Goal: Task Accomplishment & Management: Manage account settings

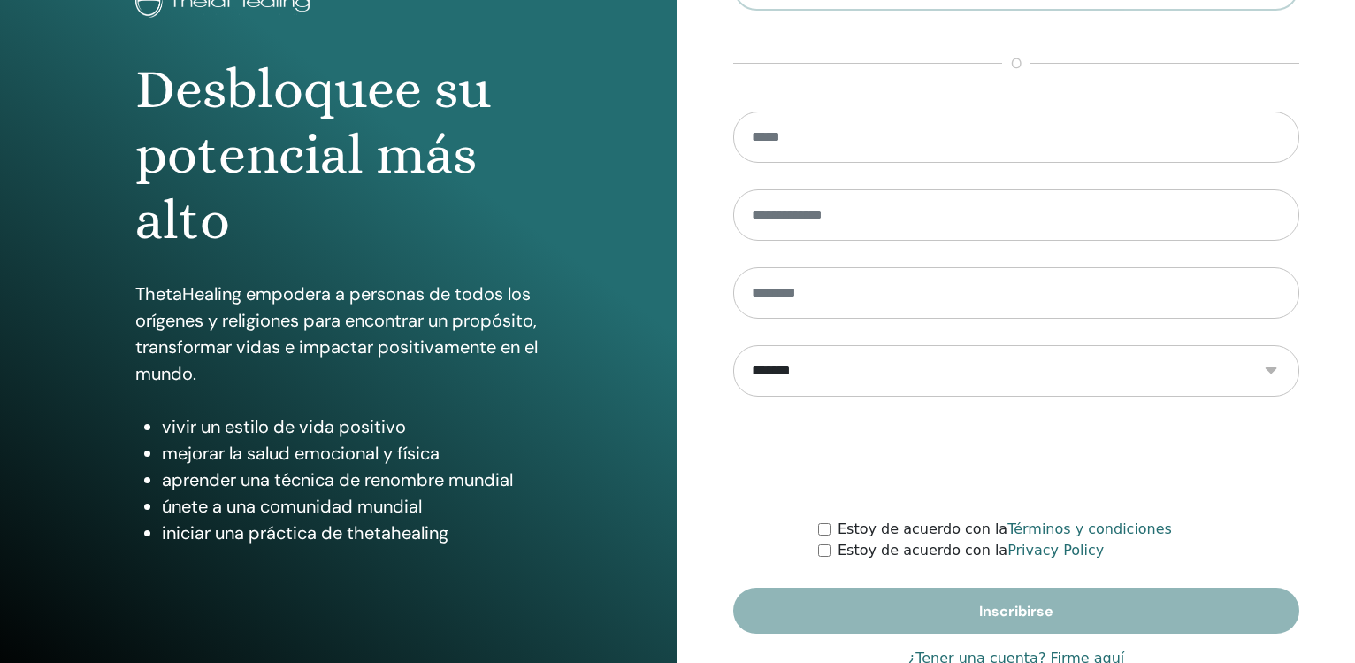
scroll to position [187, 0]
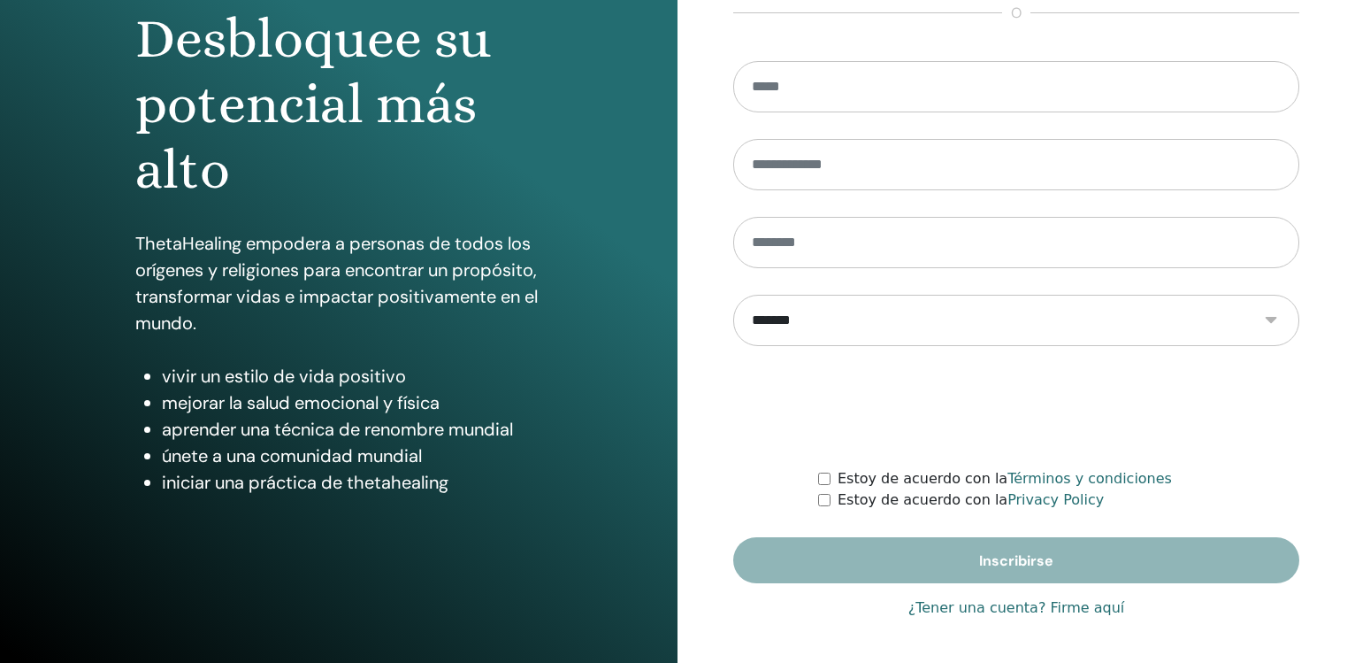
click at [1069, 606] on link "¿Tener una cuenta? Firme aquí" at bounding box center [1016, 607] width 217 height 21
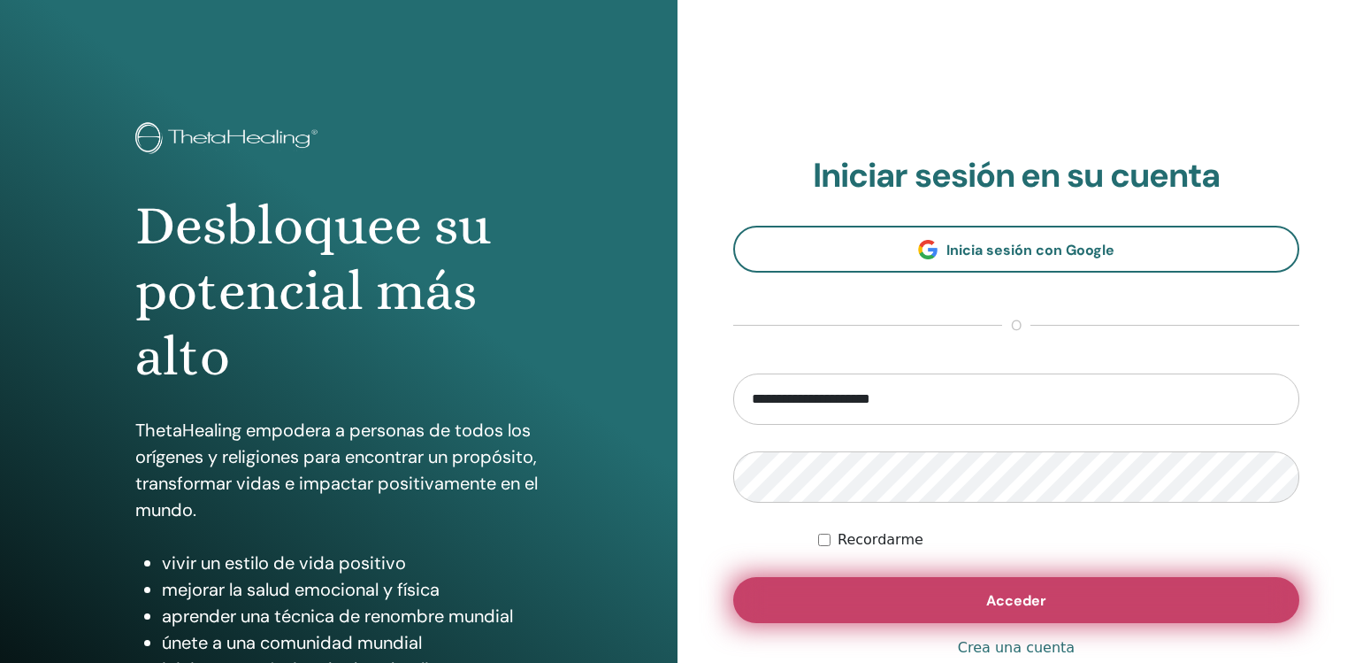
click at [1037, 601] on span "Acceder" at bounding box center [1016, 600] width 60 height 19
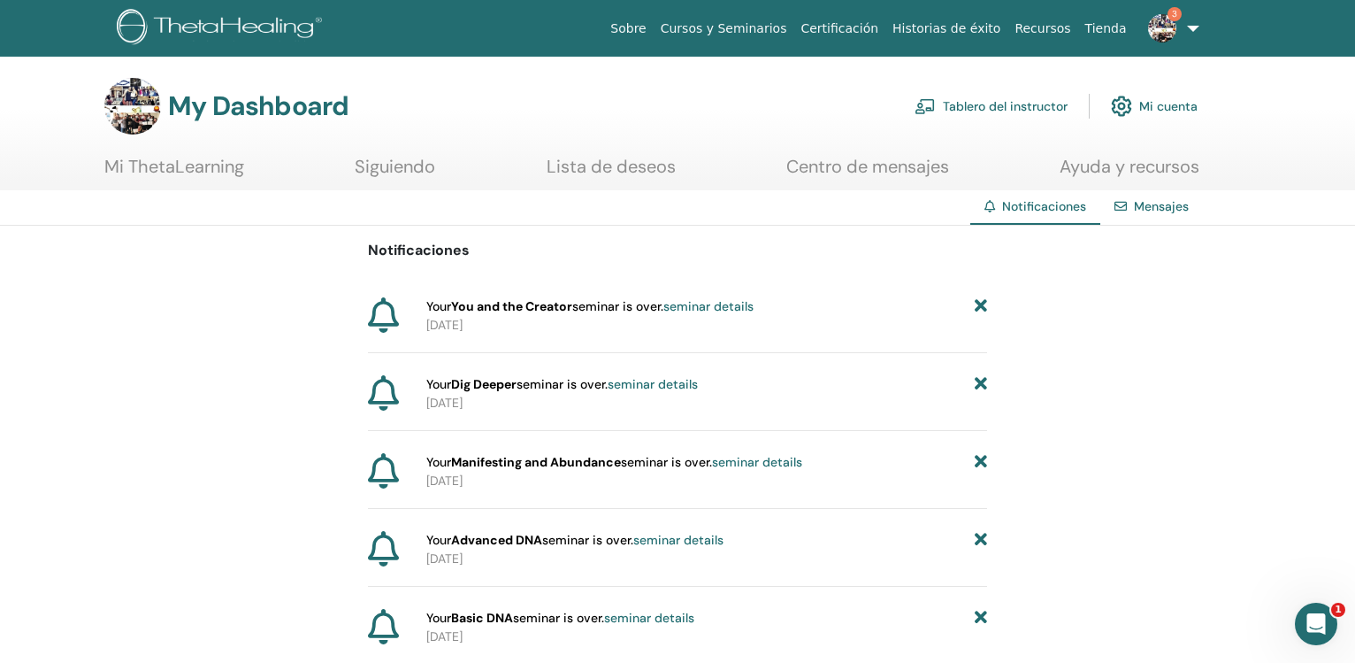
click at [959, 100] on link "Tablero del instructor" at bounding box center [991, 106] width 153 height 39
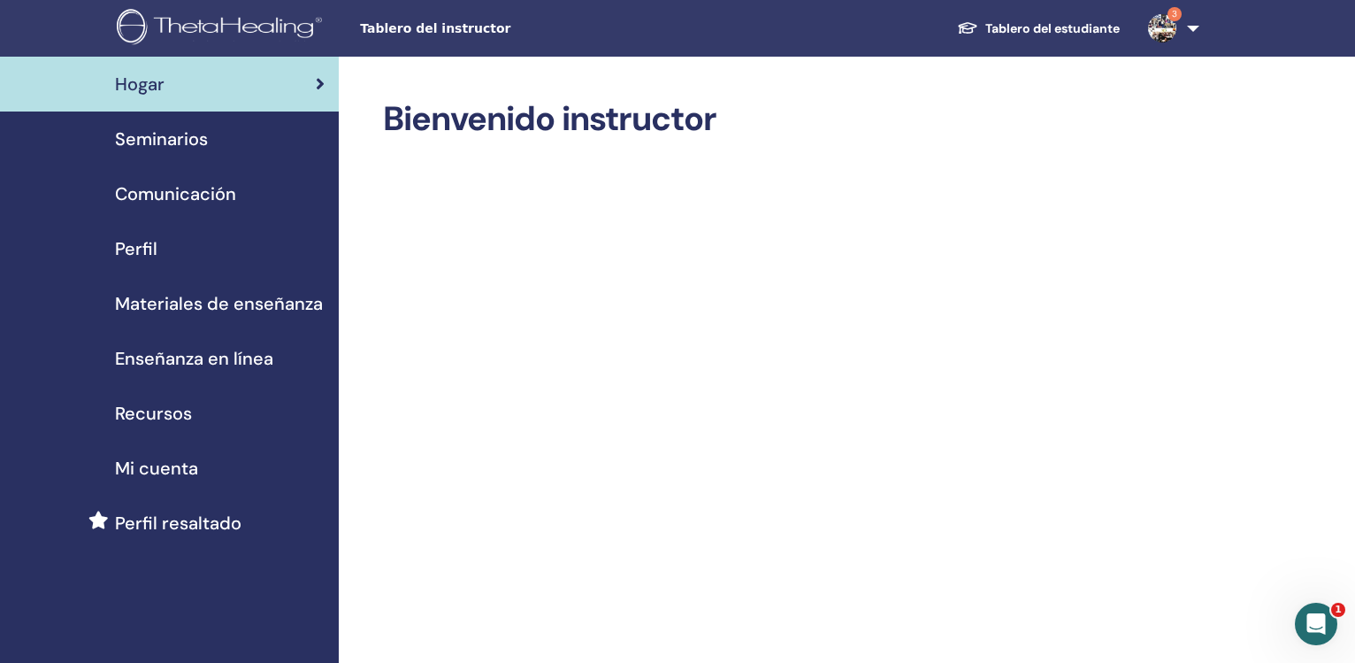
click at [203, 142] on span "Seminarios" at bounding box center [161, 139] width 93 height 27
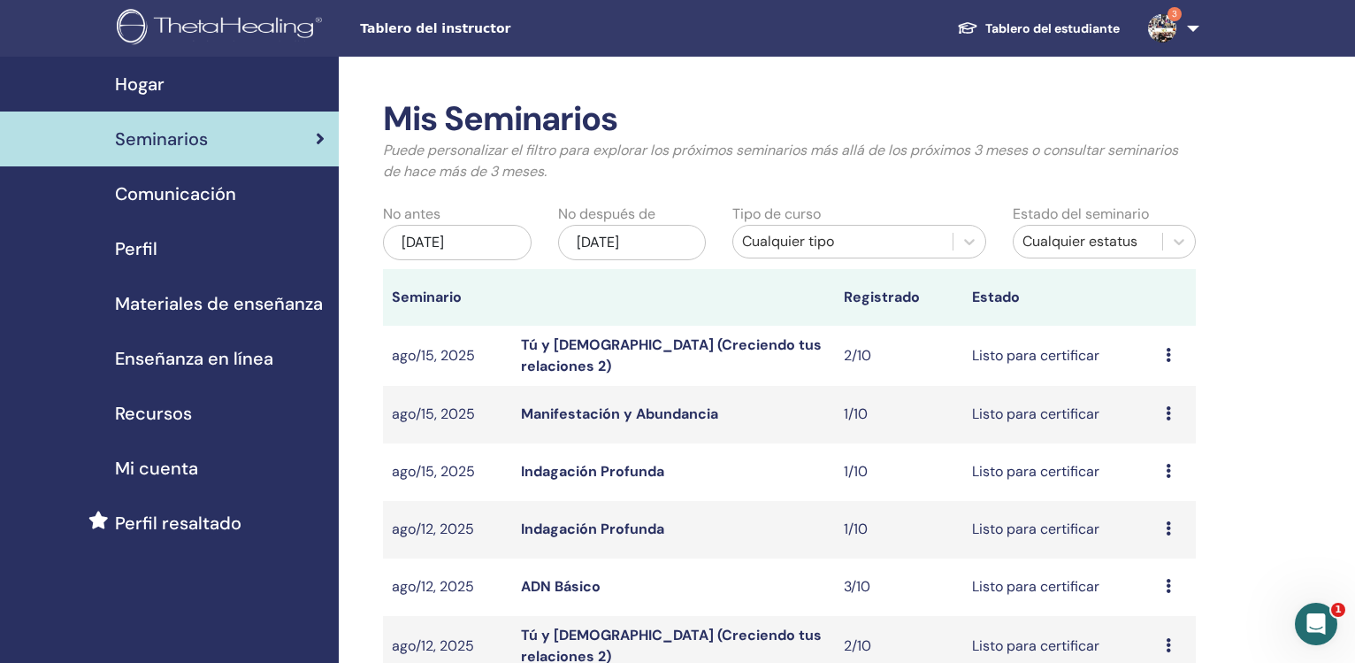
click at [438, 240] on div "[DATE]" at bounding box center [457, 242] width 149 height 35
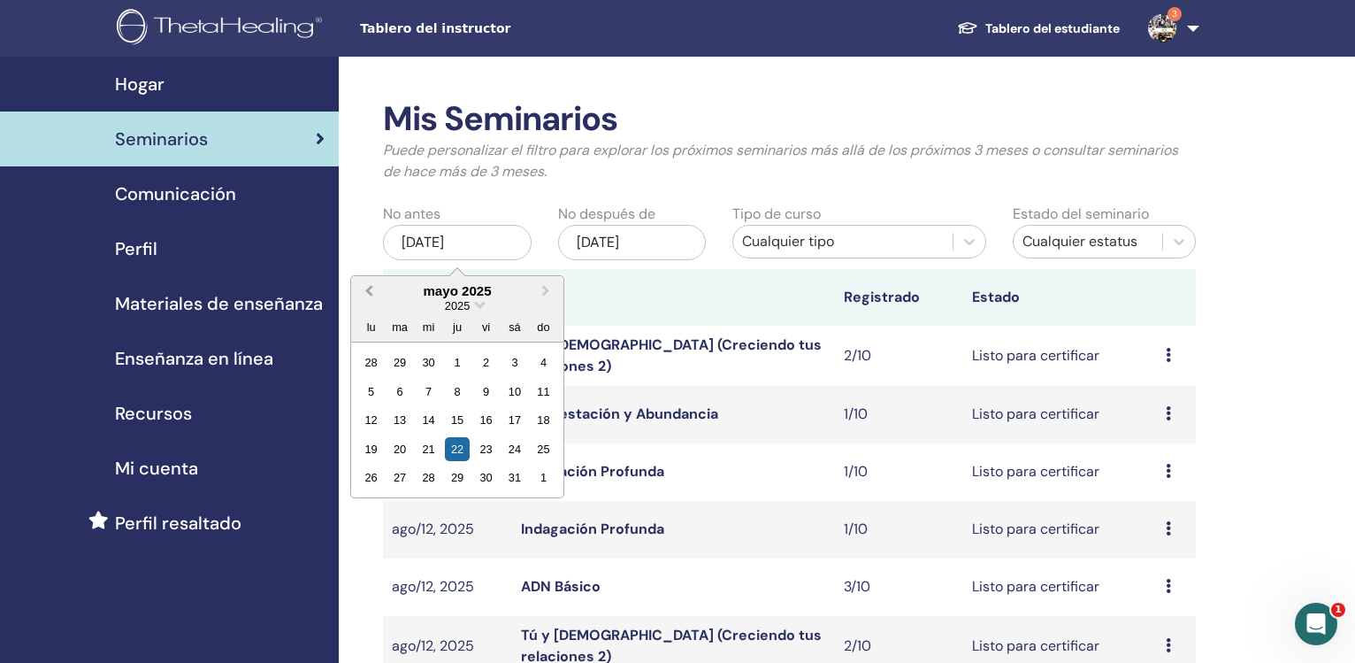
click at [369, 293] on span "Previous Month" at bounding box center [369, 290] width 0 height 19
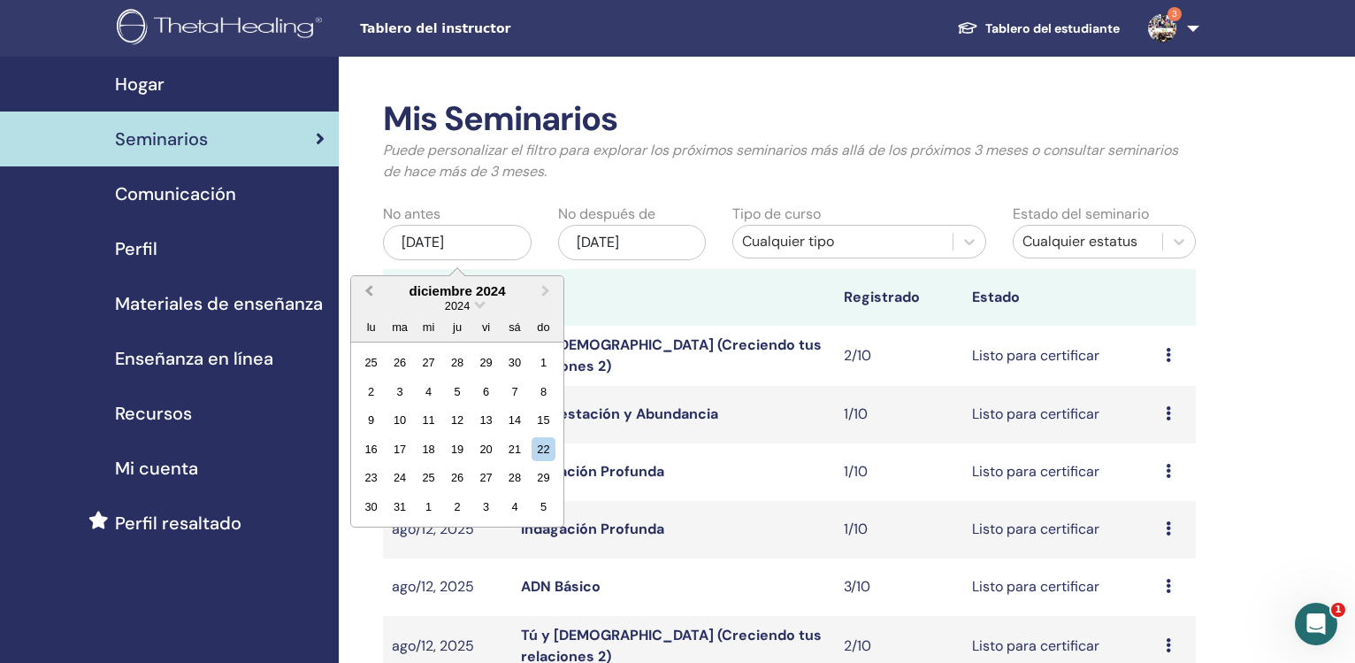
click at [369, 293] on span "Previous Month" at bounding box center [369, 290] width 0 height 19
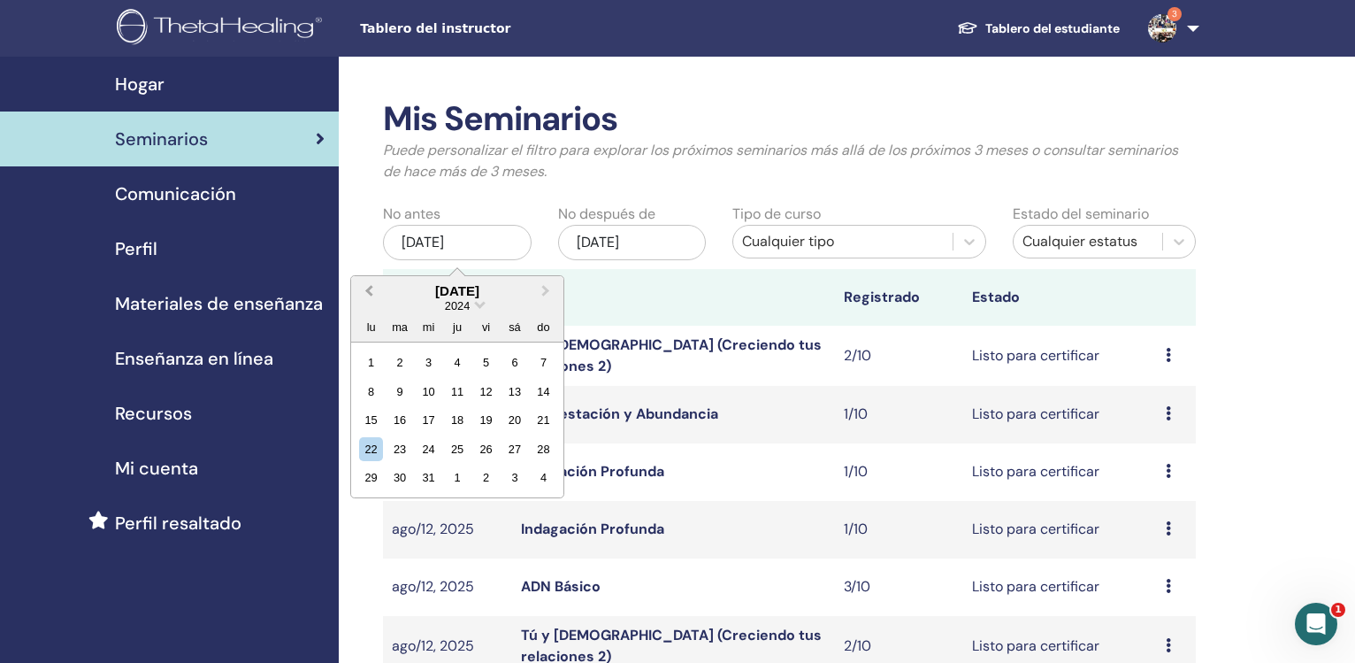
click at [369, 293] on span "Previous Month" at bounding box center [369, 290] width 0 height 19
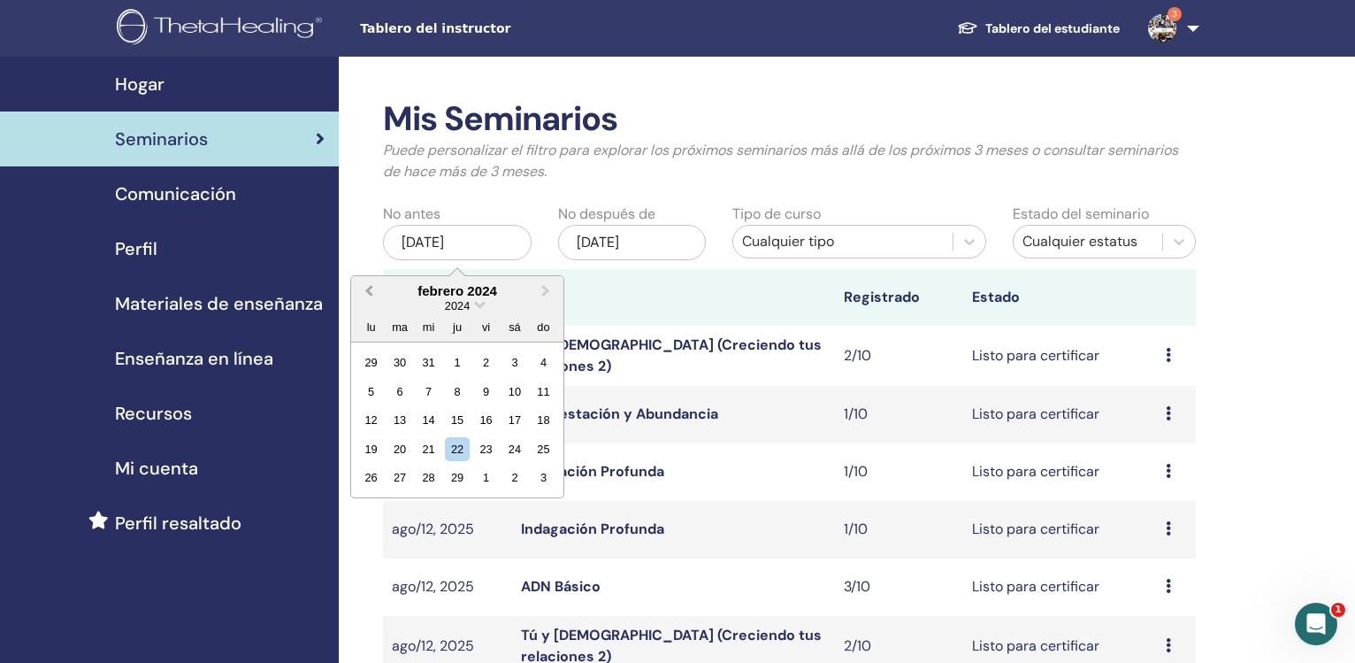
click at [369, 293] on span "Previous Month" at bounding box center [369, 290] width 0 height 19
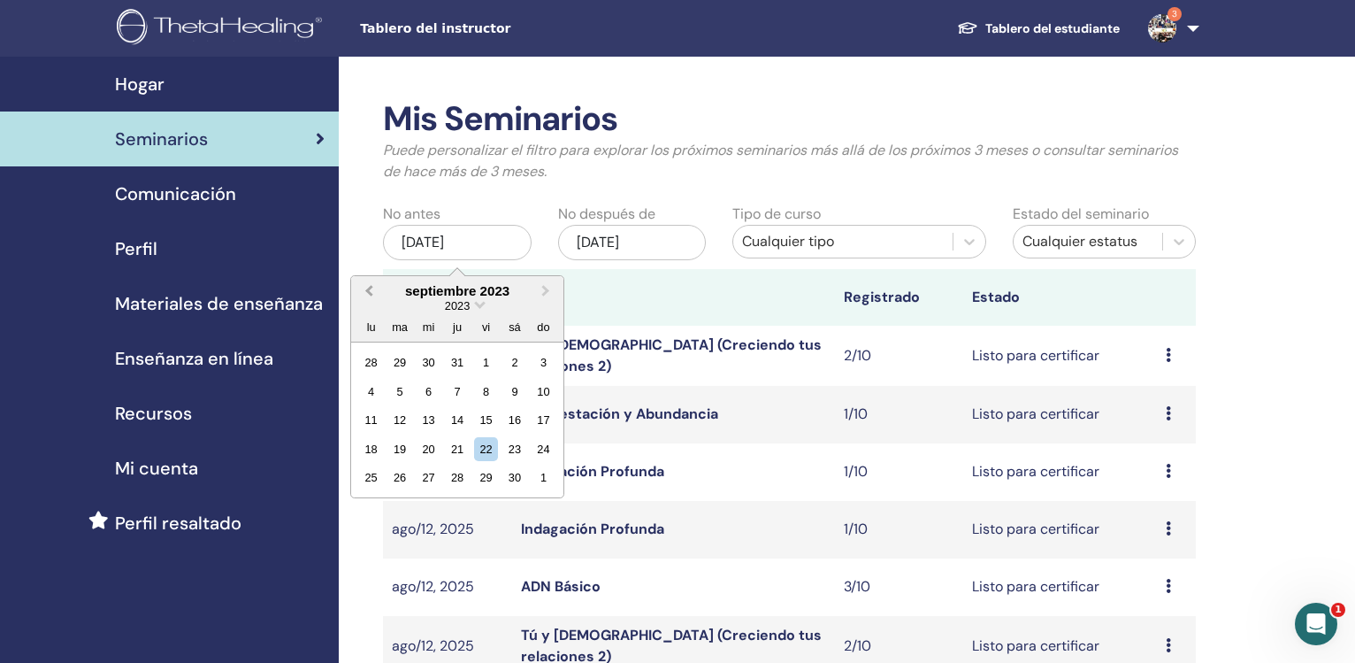
click at [369, 293] on span "Previous Month" at bounding box center [369, 290] width 0 height 19
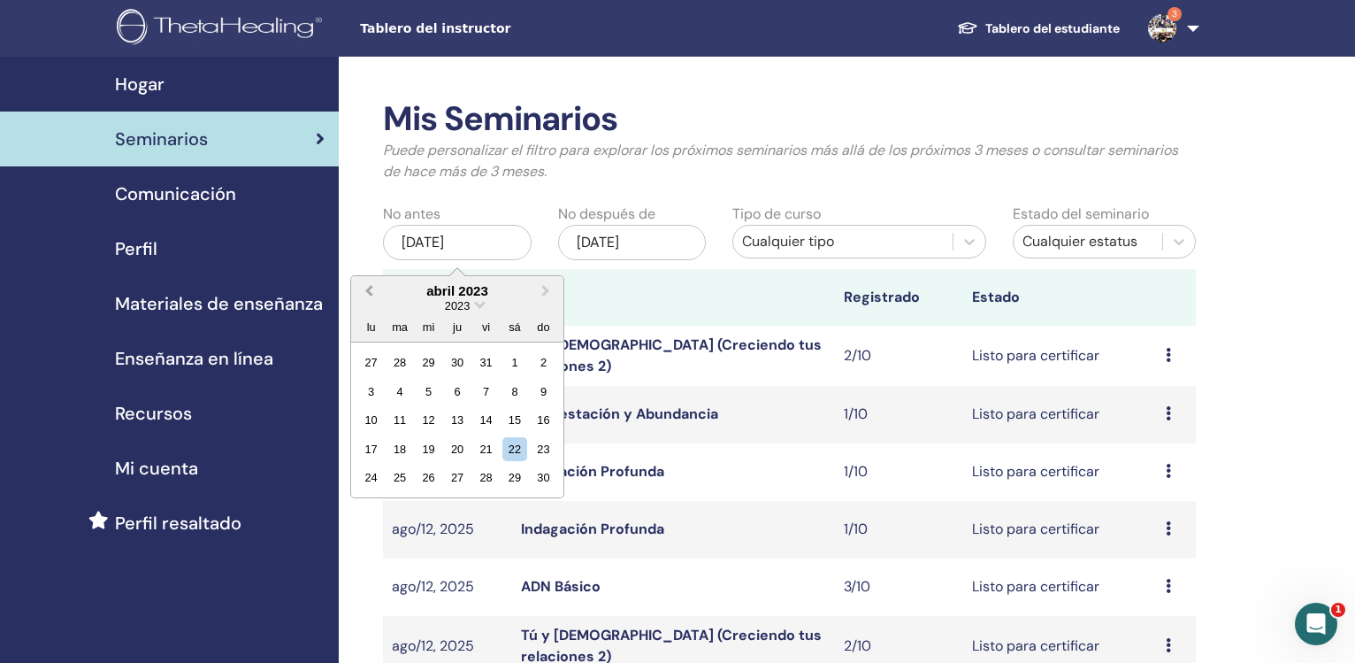
click at [369, 293] on span "Previous Month" at bounding box center [369, 290] width 0 height 19
click at [369, 294] on span "Previous Month" at bounding box center [369, 290] width 0 height 19
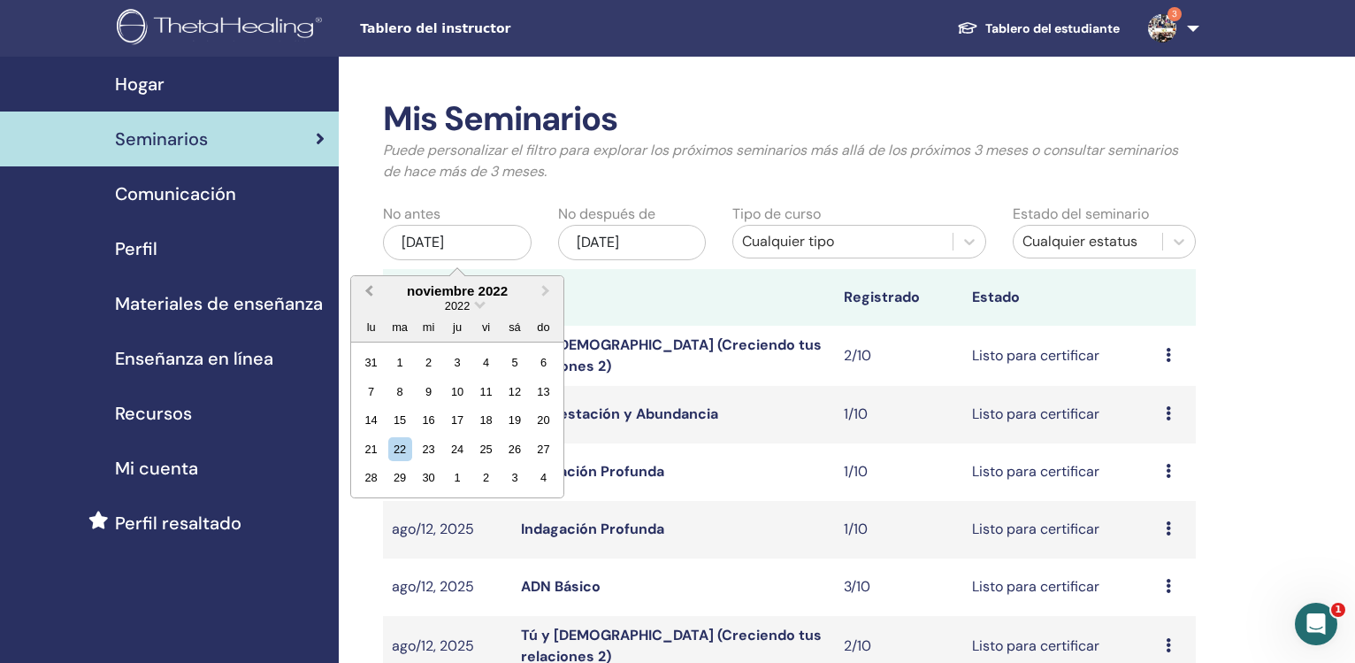
click at [369, 294] on span "Previous Month" at bounding box center [369, 290] width 0 height 19
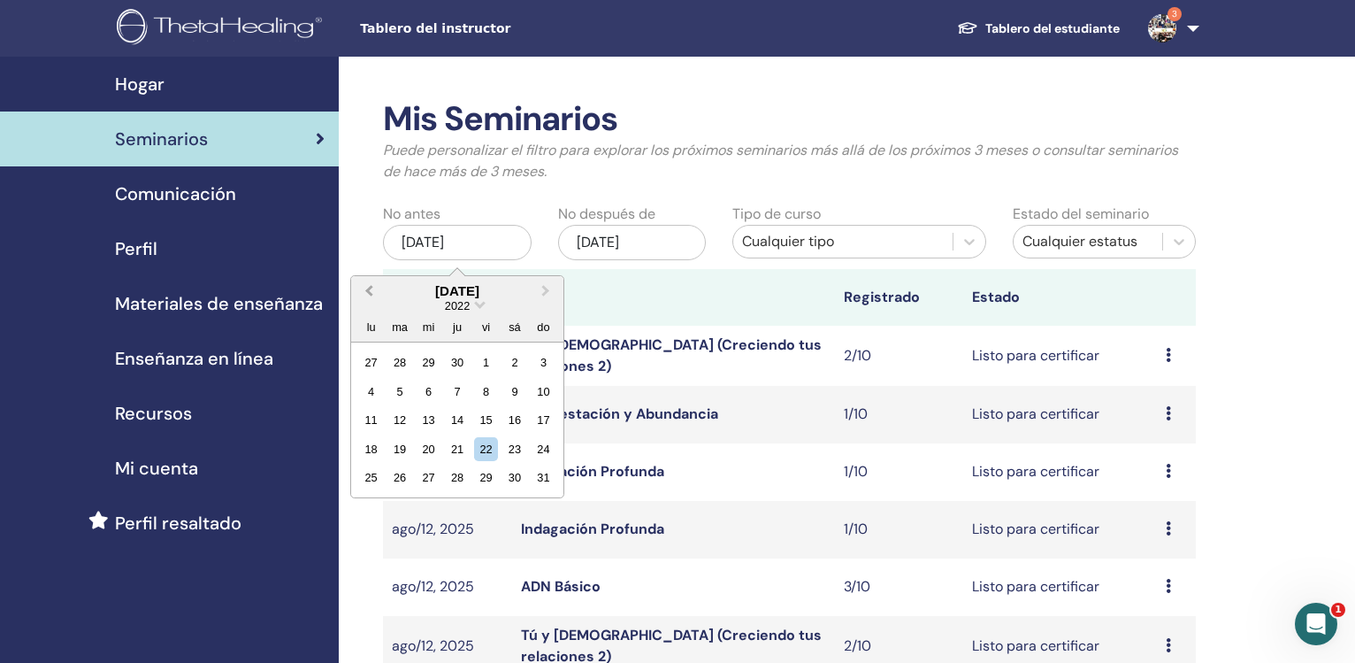
click at [369, 294] on span "Previous Month" at bounding box center [369, 290] width 0 height 19
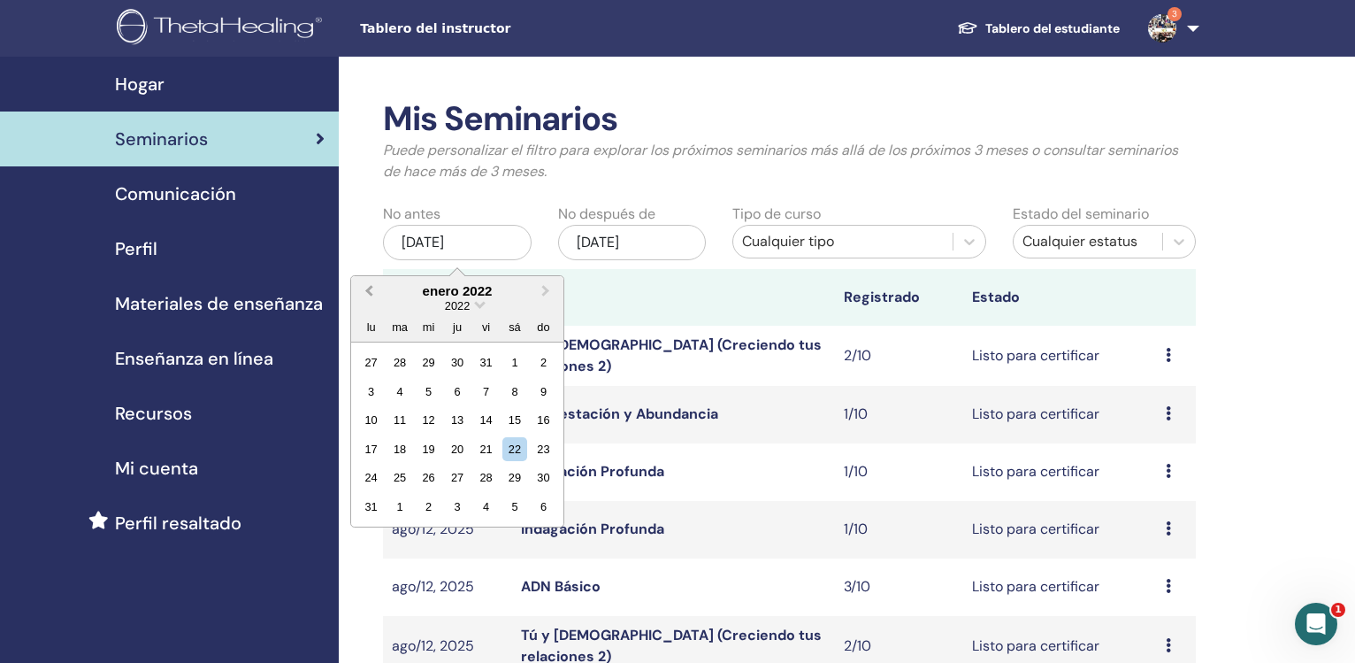
click at [369, 294] on span "Previous Month" at bounding box center [369, 290] width 0 height 19
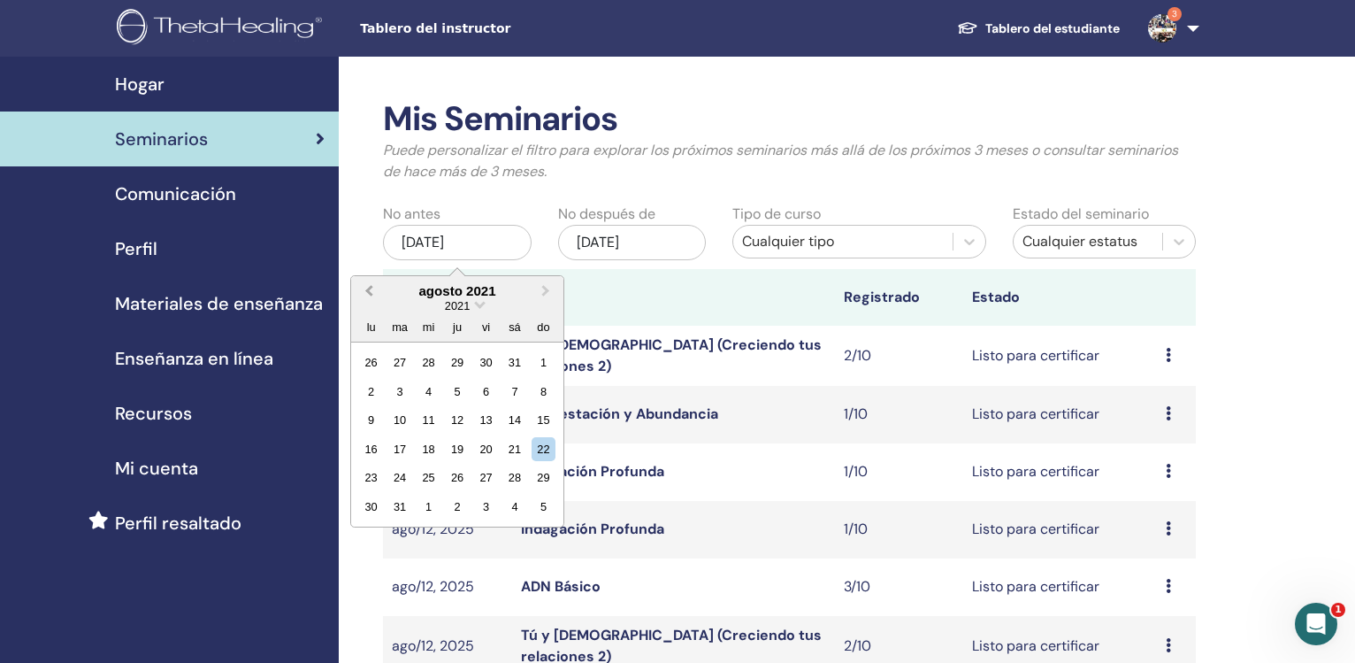
click at [369, 294] on span "Previous Month" at bounding box center [369, 290] width 0 height 19
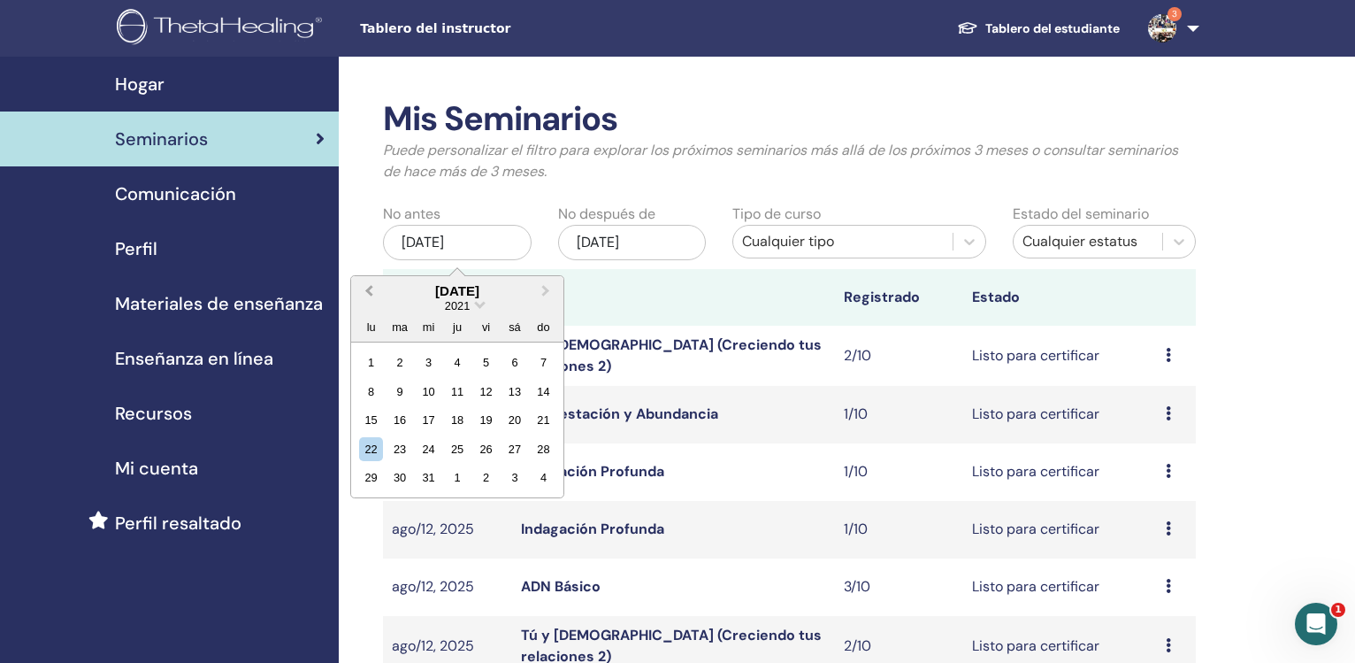
click at [369, 294] on span "Previous Month" at bounding box center [369, 290] width 0 height 19
click at [369, 293] on span "Previous Month" at bounding box center [369, 290] width 0 height 19
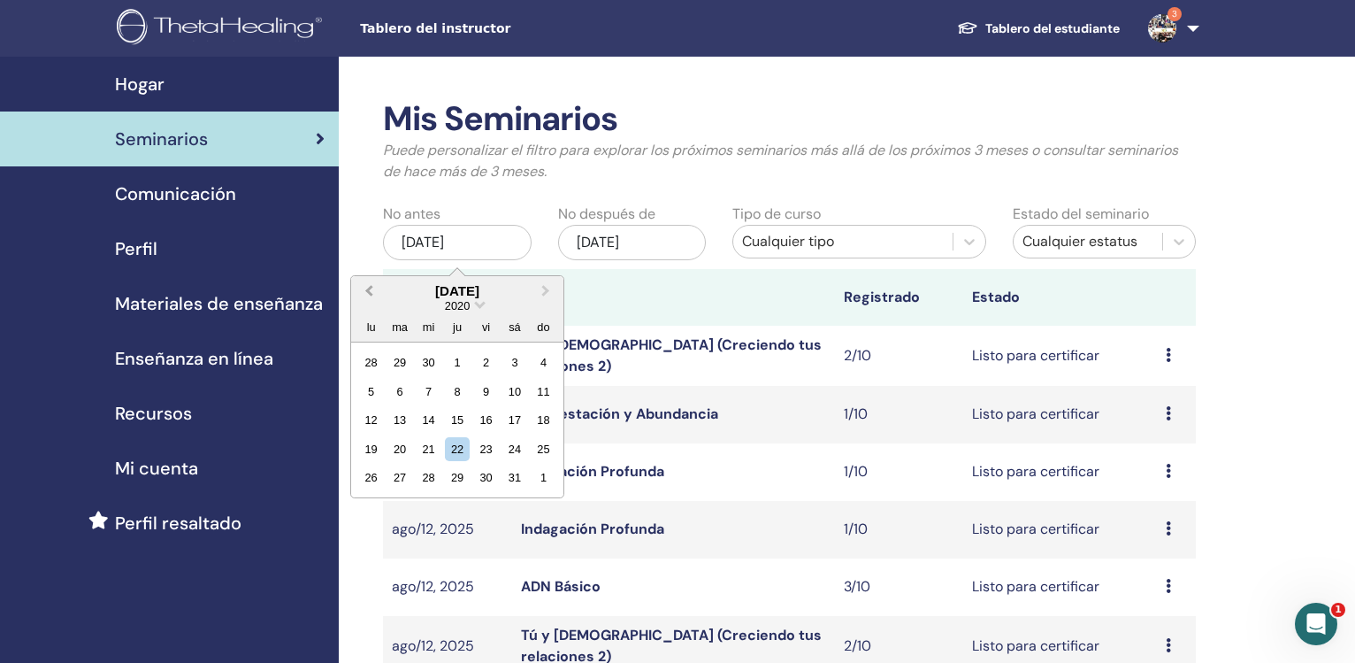
click at [369, 293] on span "Previous Month" at bounding box center [369, 290] width 0 height 19
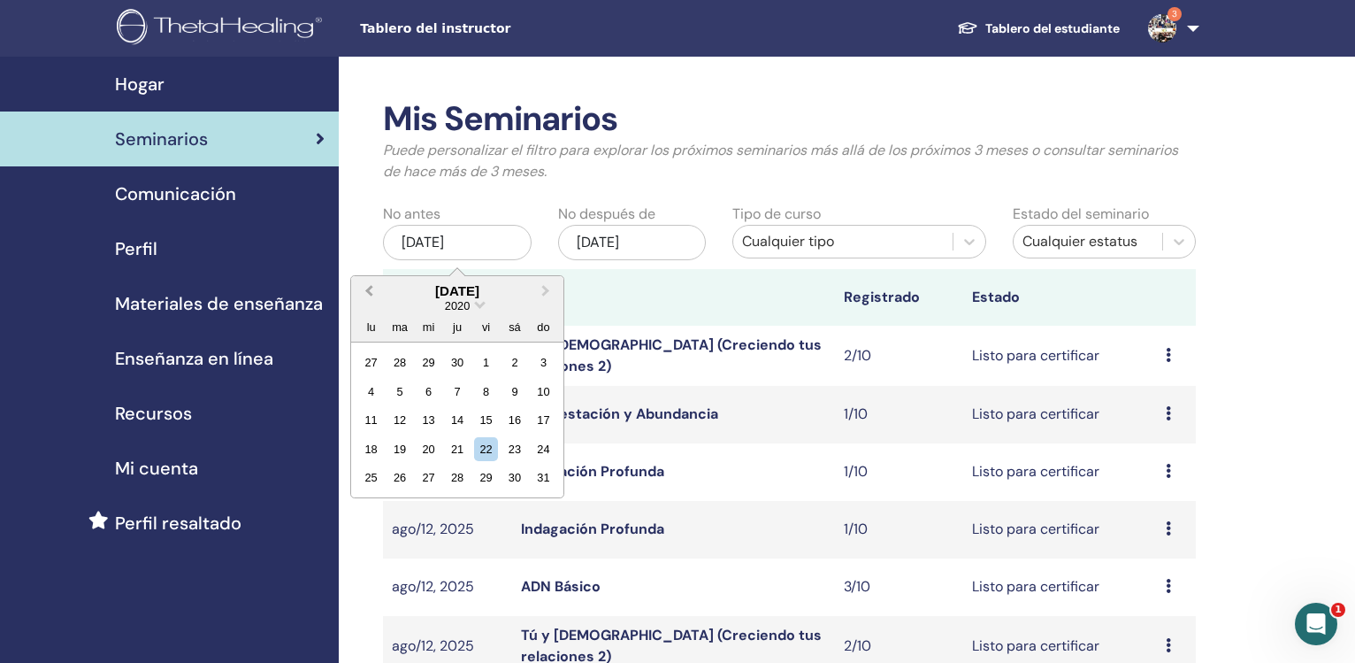
click at [369, 293] on span "Previous Month" at bounding box center [369, 290] width 0 height 19
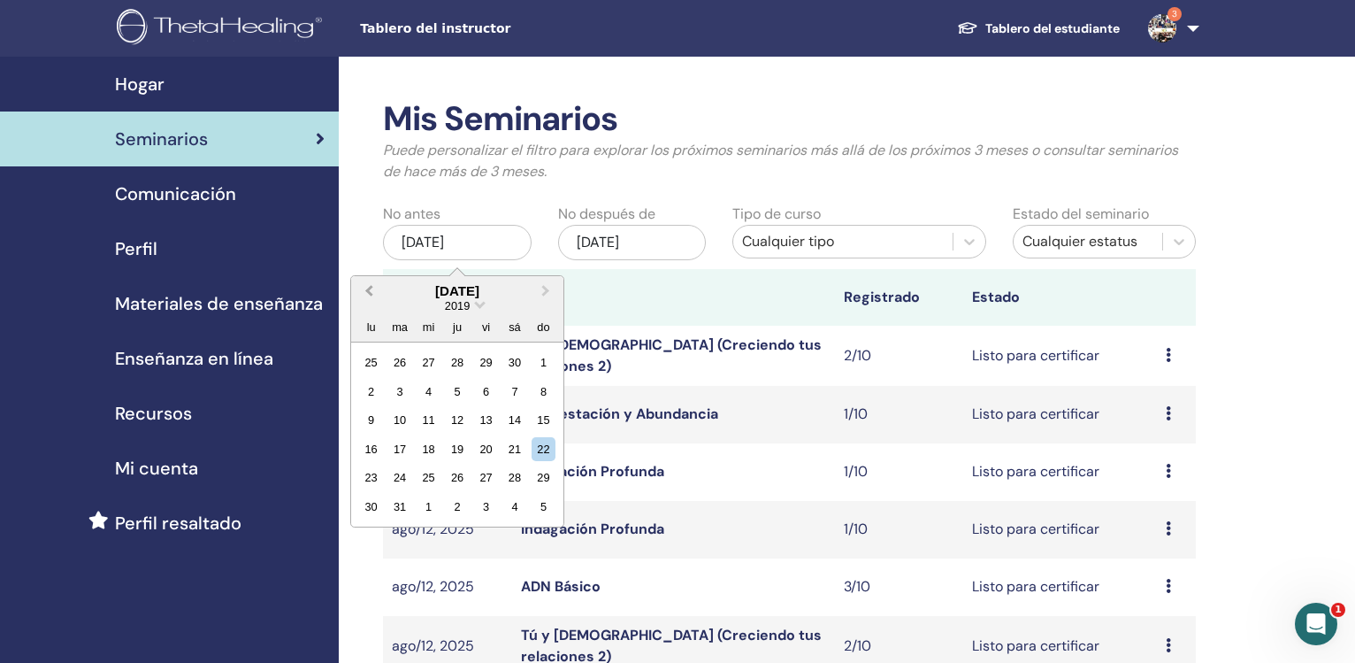
click at [369, 293] on span "Previous Month" at bounding box center [369, 290] width 0 height 19
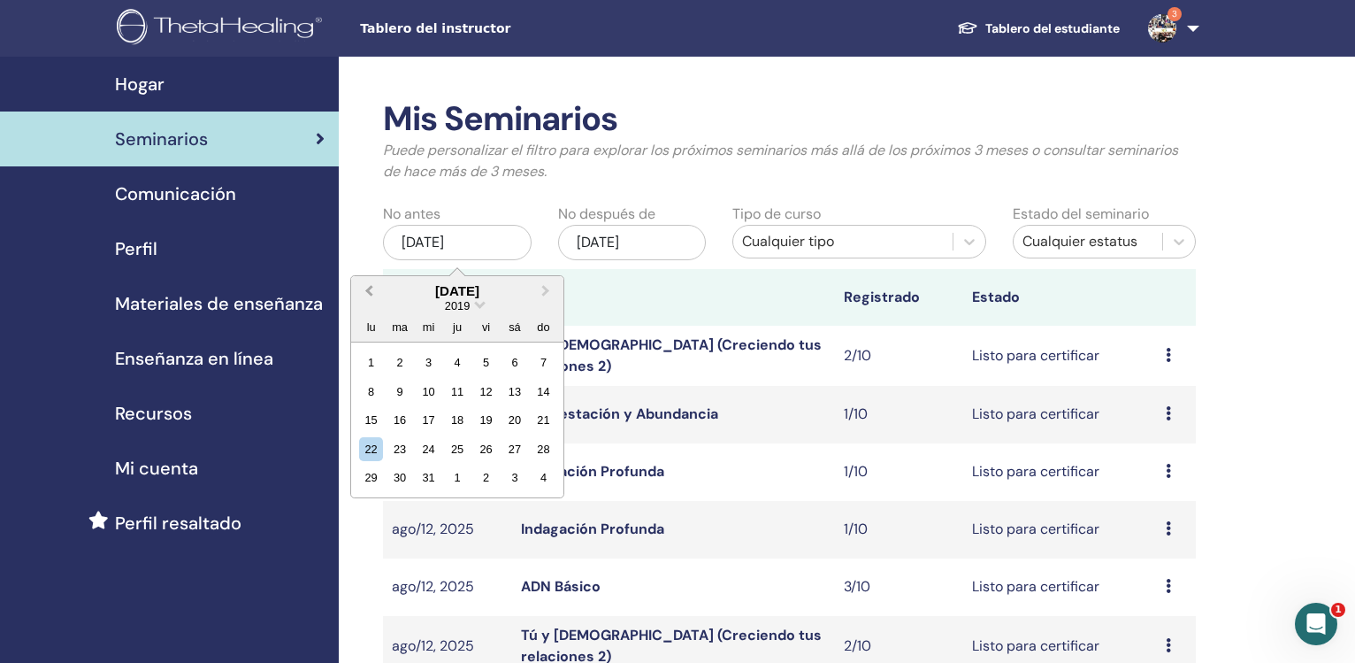
click at [369, 293] on span "Previous Month" at bounding box center [369, 290] width 0 height 19
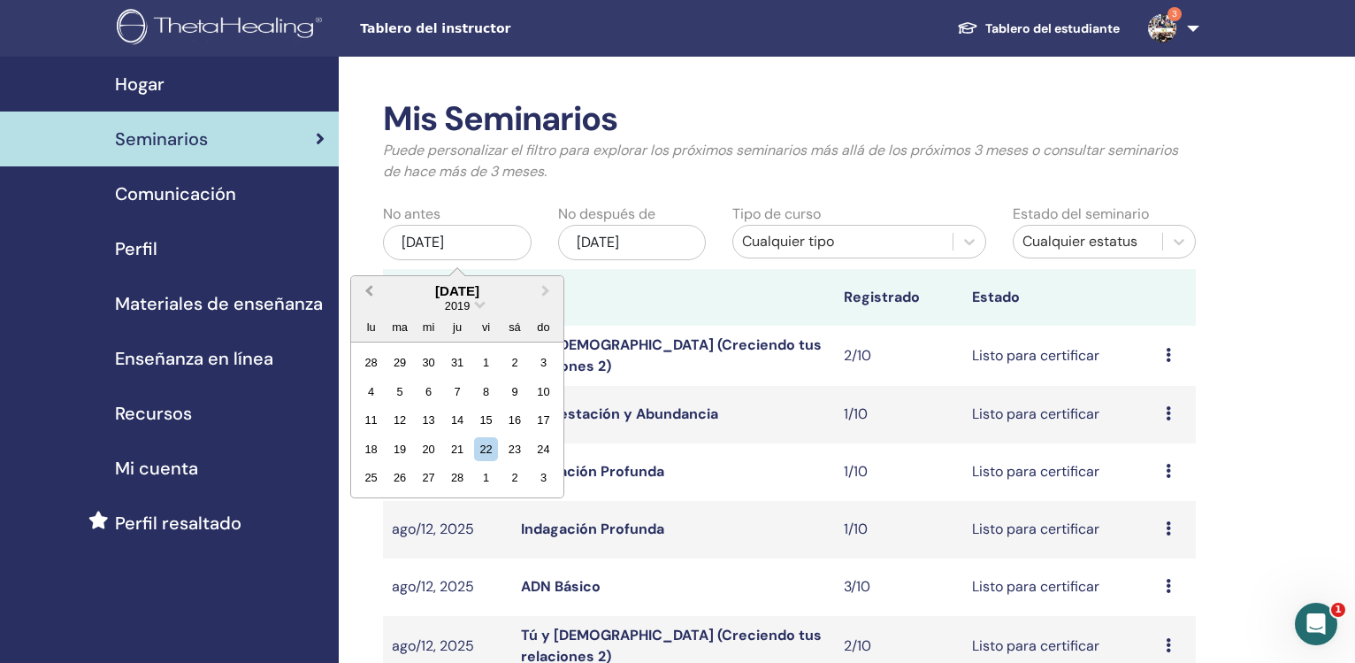
click at [369, 293] on span "Previous Month" at bounding box center [369, 290] width 0 height 19
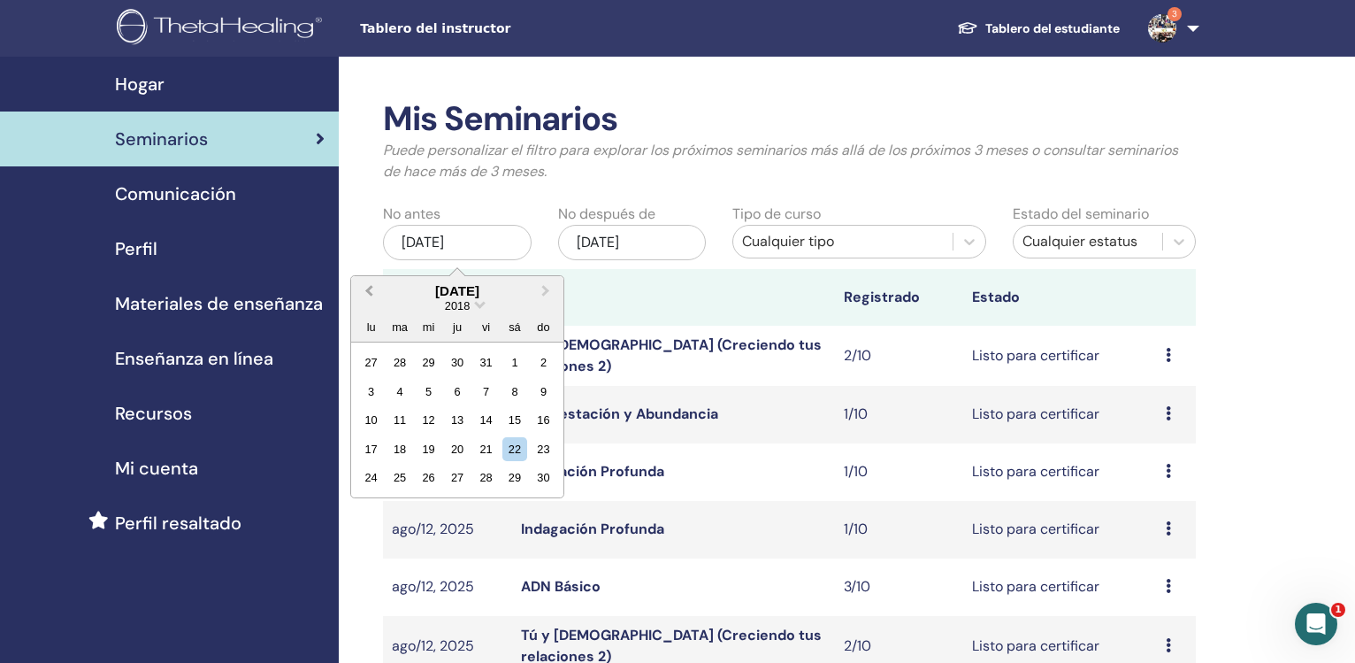
click at [369, 293] on span "Previous Month" at bounding box center [369, 290] width 0 height 19
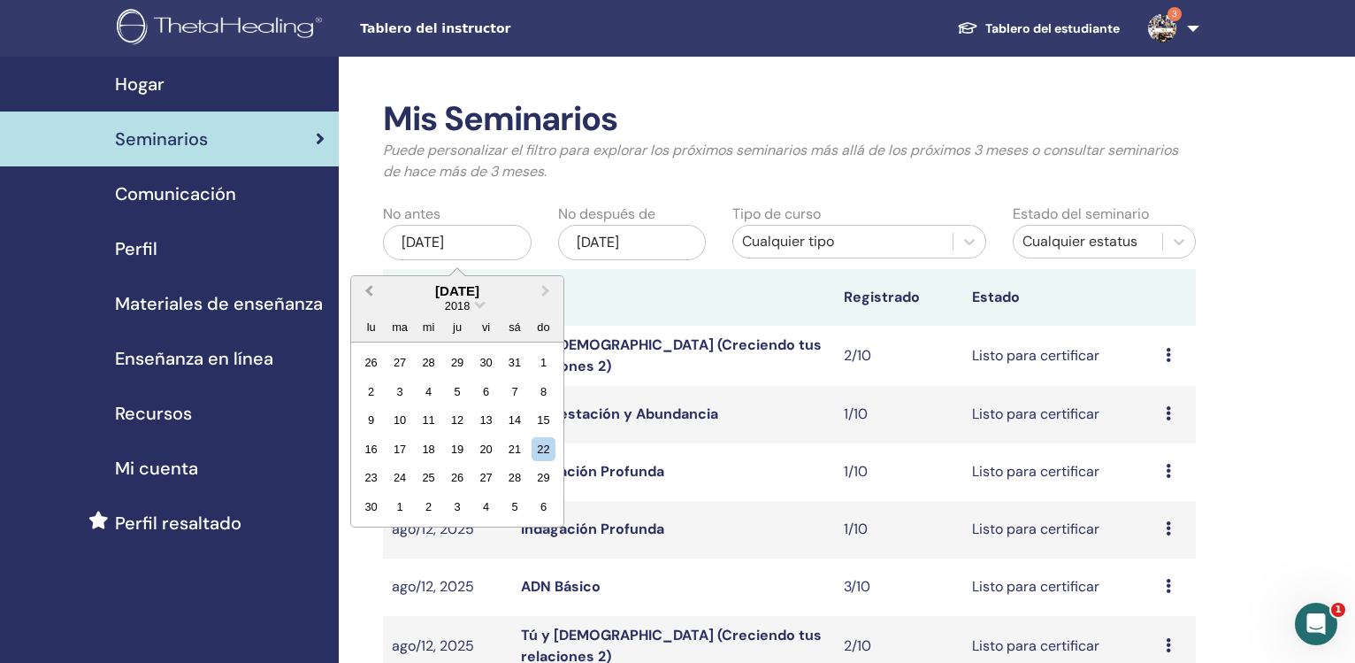
click at [369, 293] on span "Previous Month" at bounding box center [369, 290] width 0 height 19
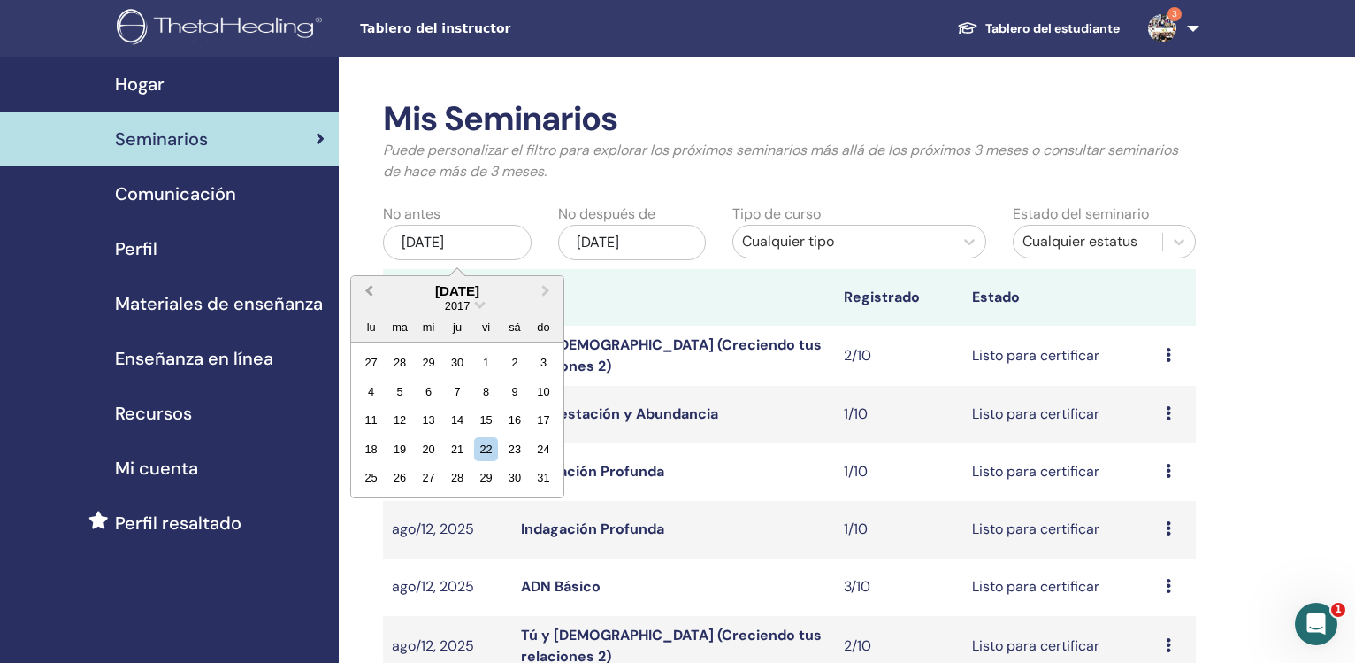
click at [369, 293] on span "Previous Month" at bounding box center [369, 290] width 0 height 19
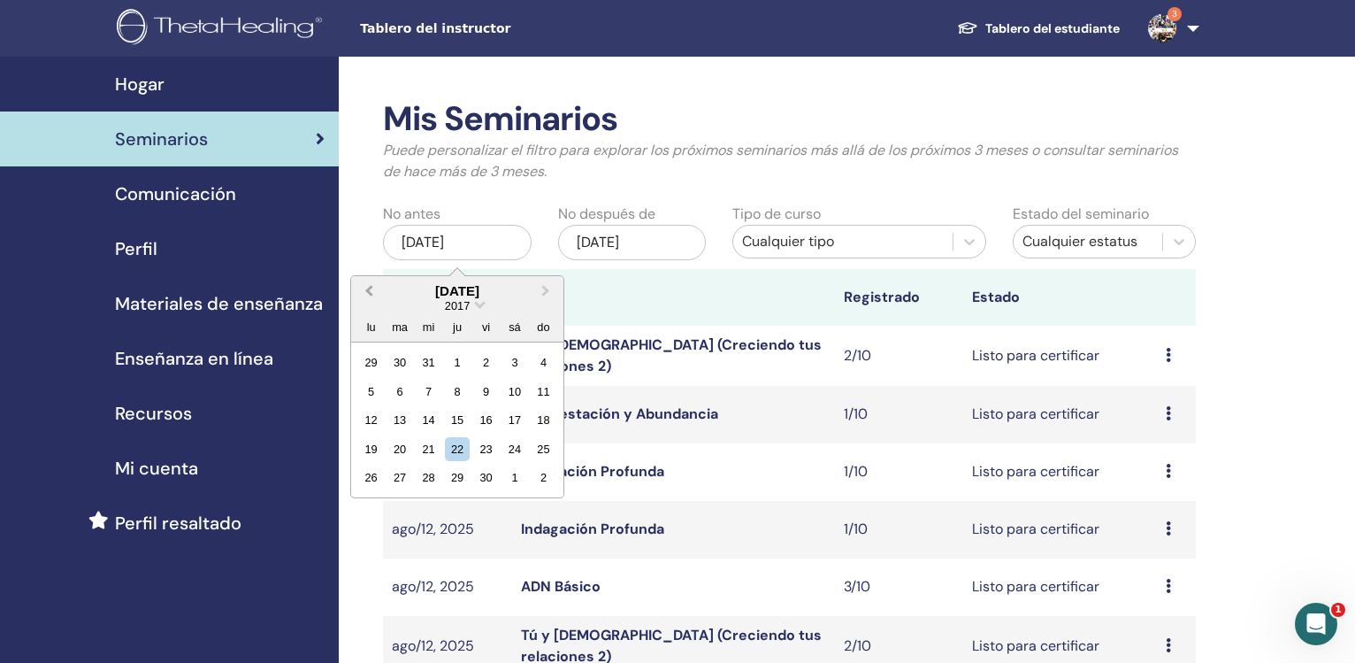
click at [369, 292] on span "Previous Month" at bounding box center [369, 290] width 0 height 19
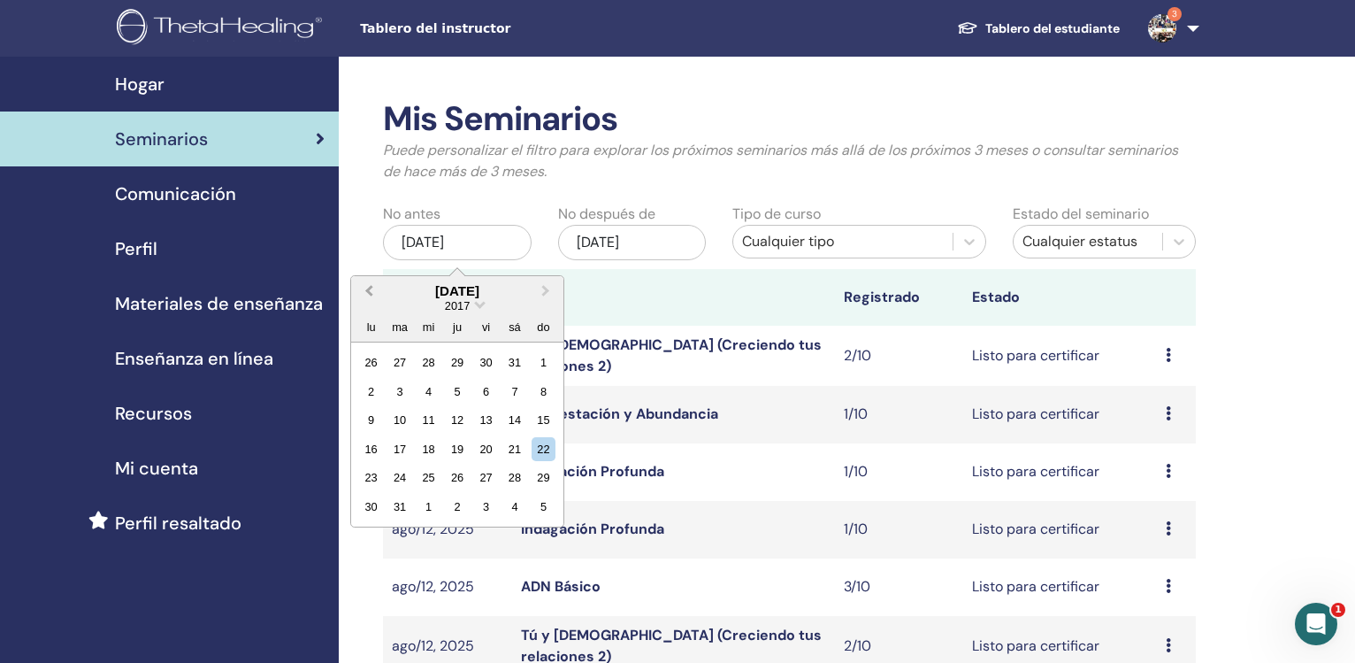
click at [369, 292] on span "Previous Month" at bounding box center [369, 290] width 0 height 19
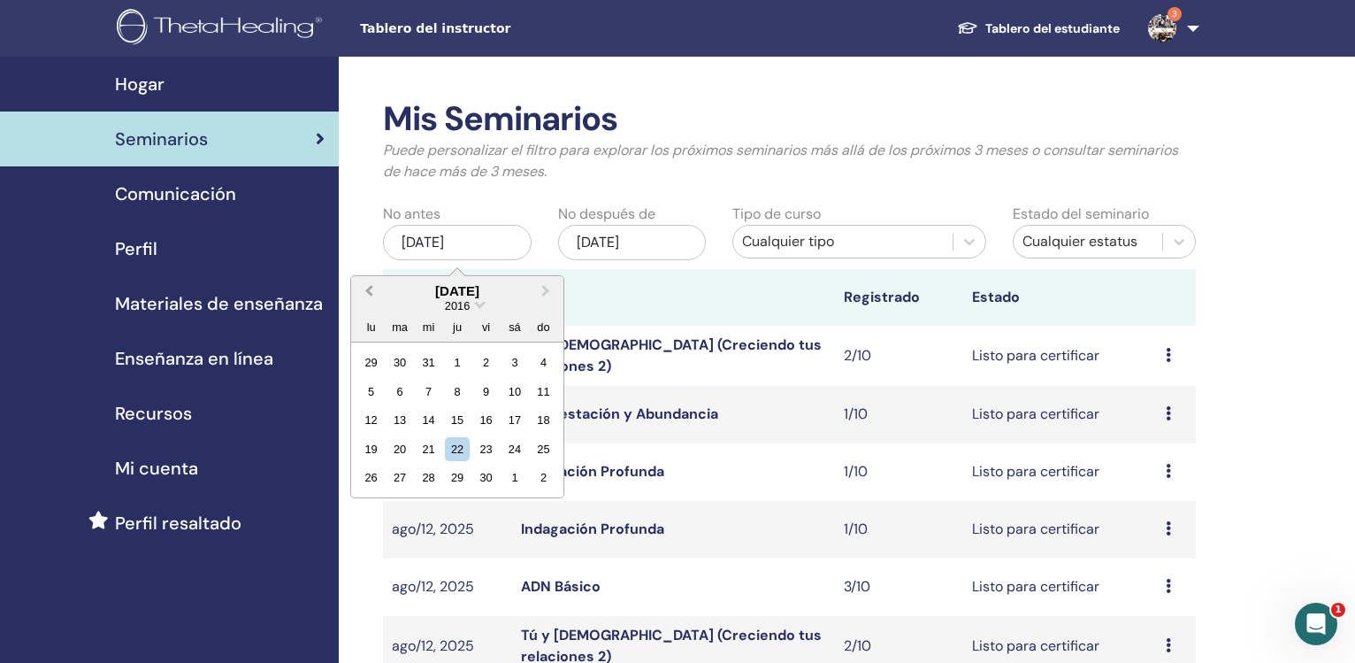
click at [369, 292] on span "Previous Month" at bounding box center [369, 290] width 0 height 19
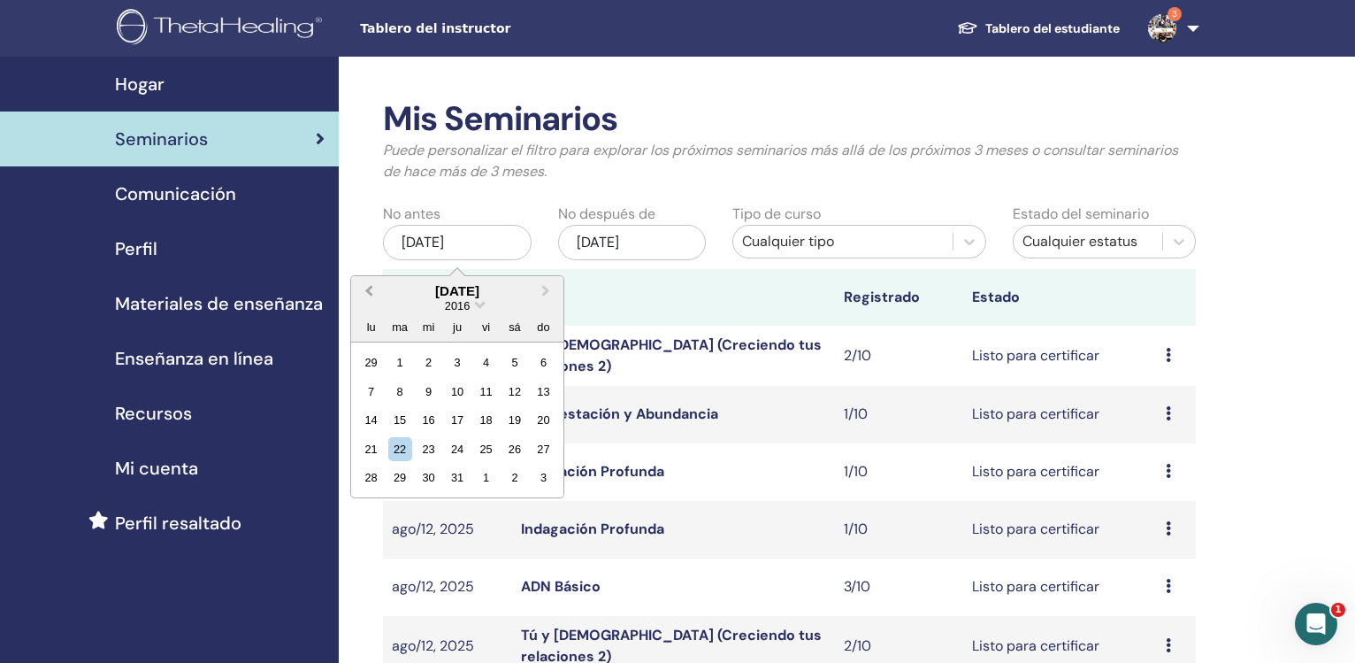
click at [369, 292] on span "Previous Month" at bounding box center [369, 290] width 0 height 19
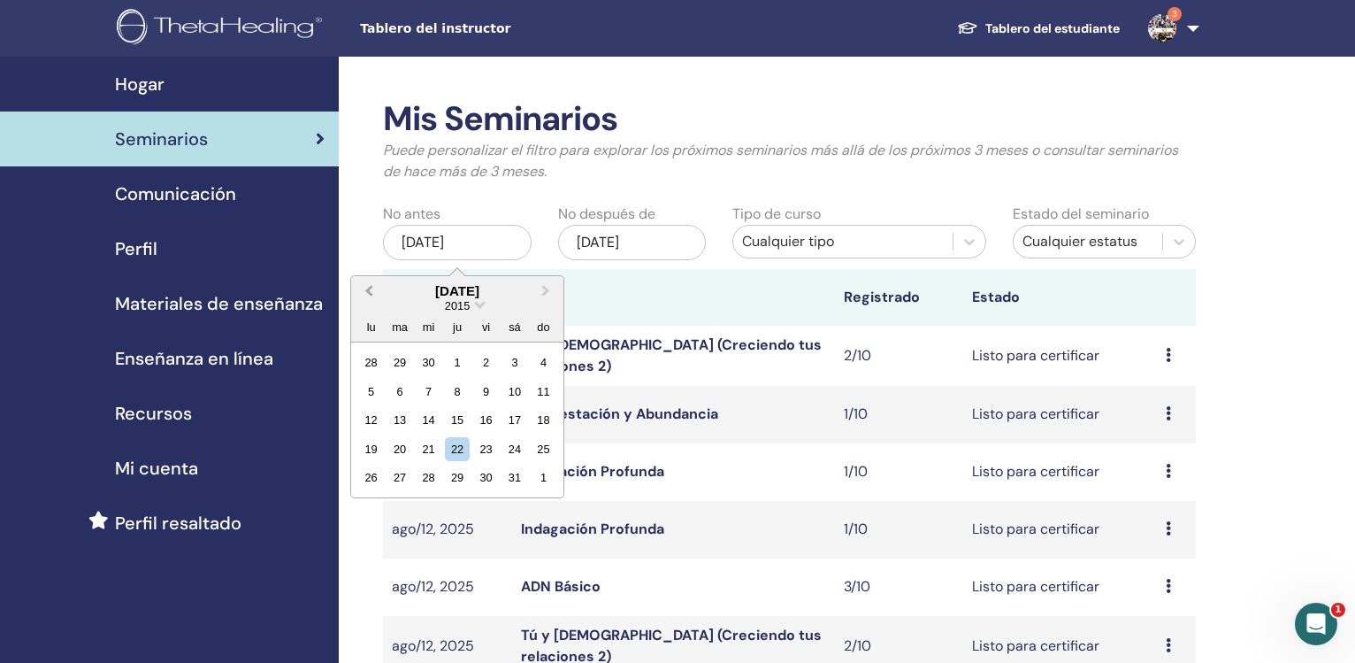
click at [369, 292] on span "Previous Month" at bounding box center [369, 290] width 0 height 19
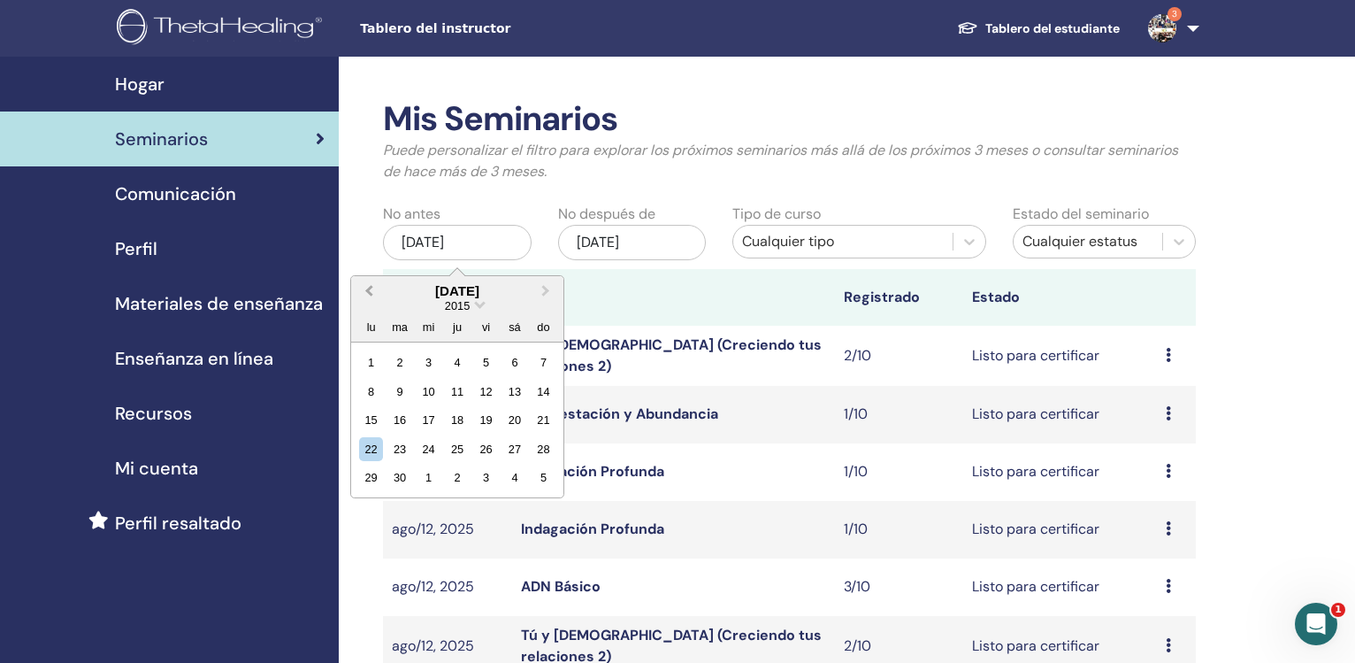
click at [369, 292] on span "Previous Month" at bounding box center [369, 290] width 0 height 19
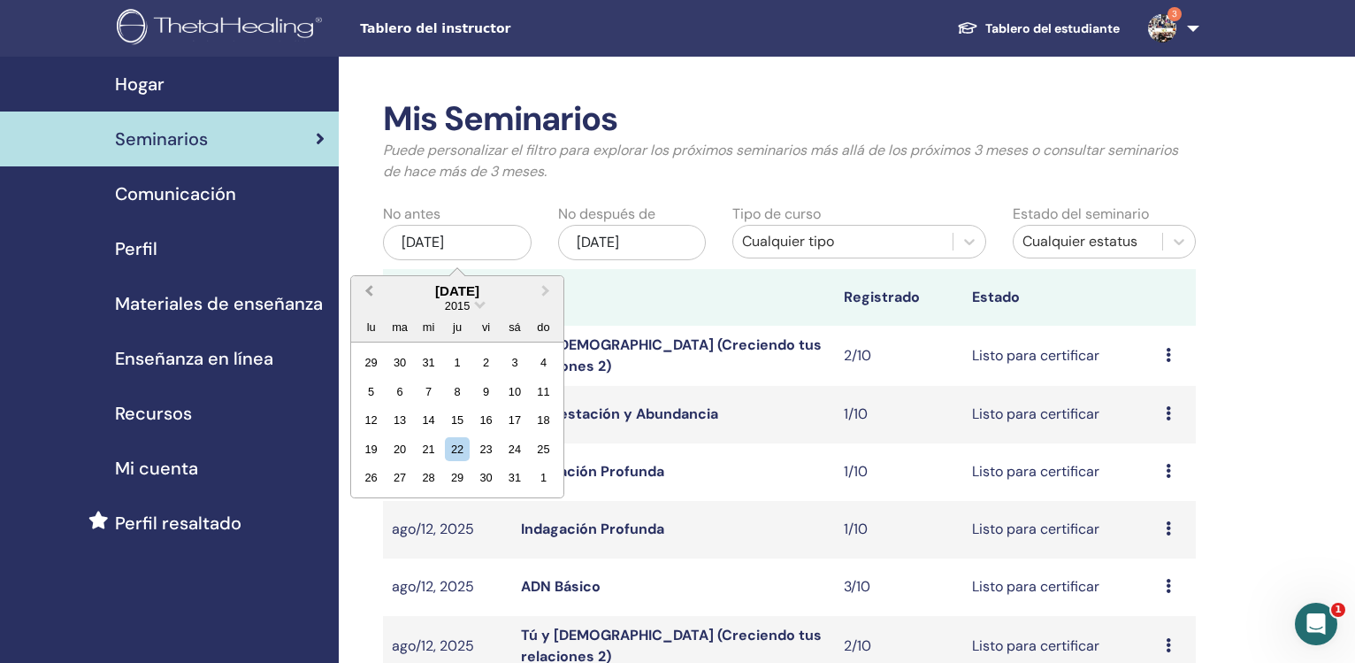
click at [369, 292] on span "Previous Month" at bounding box center [369, 290] width 0 height 19
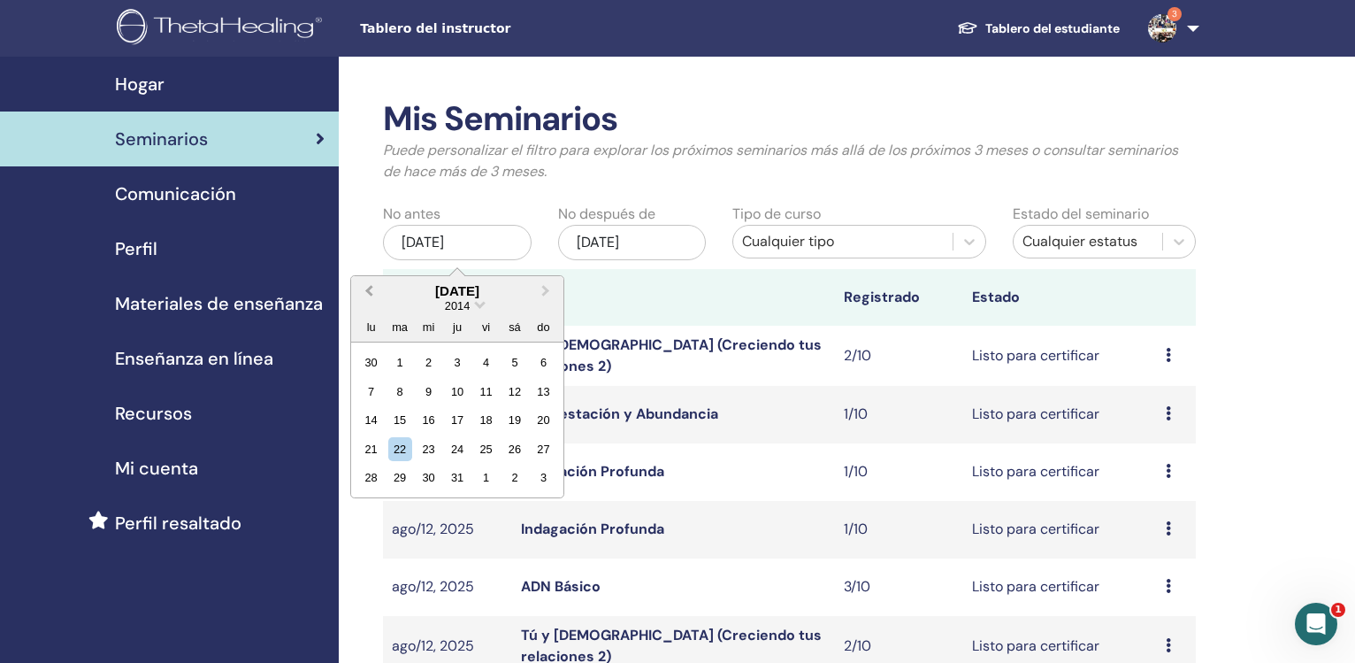
click at [369, 292] on span "Previous Month" at bounding box center [369, 290] width 0 height 19
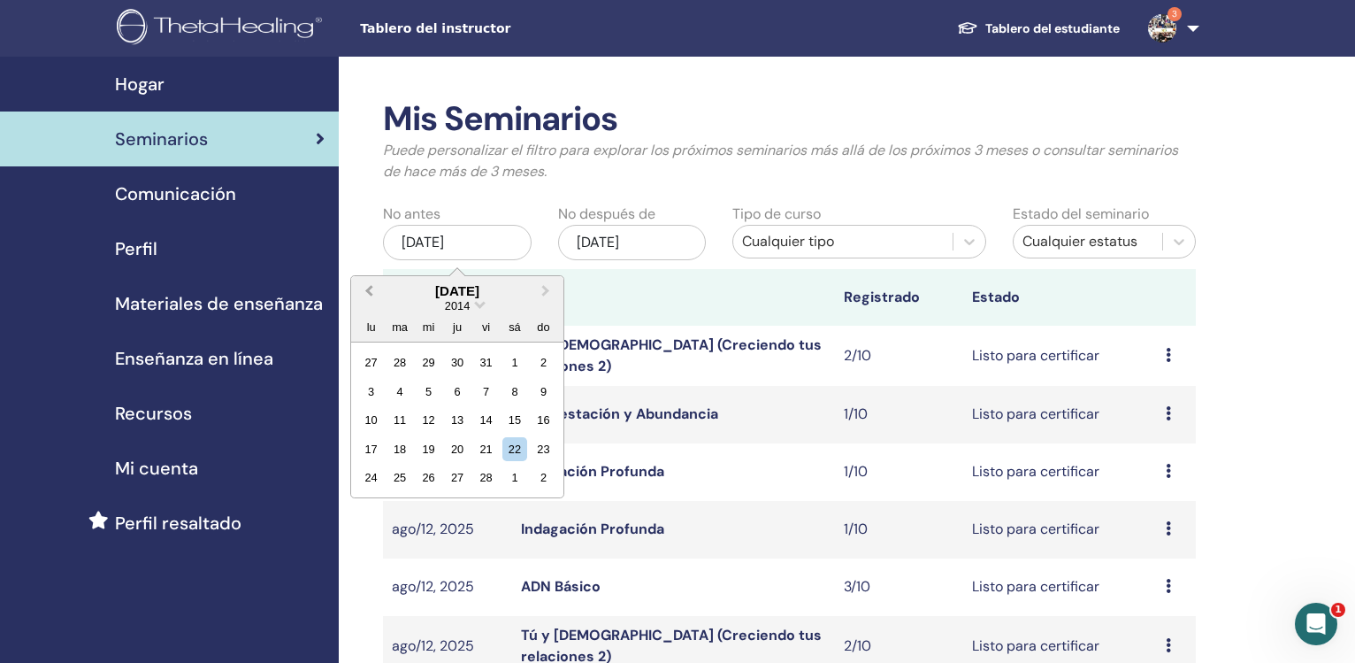
click at [369, 292] on span "Previous Month" at bounding box center [369, 290] width 0 height 19
click at [541, 359] on div "1" at bounding box center [544, 362] width 24 height 24
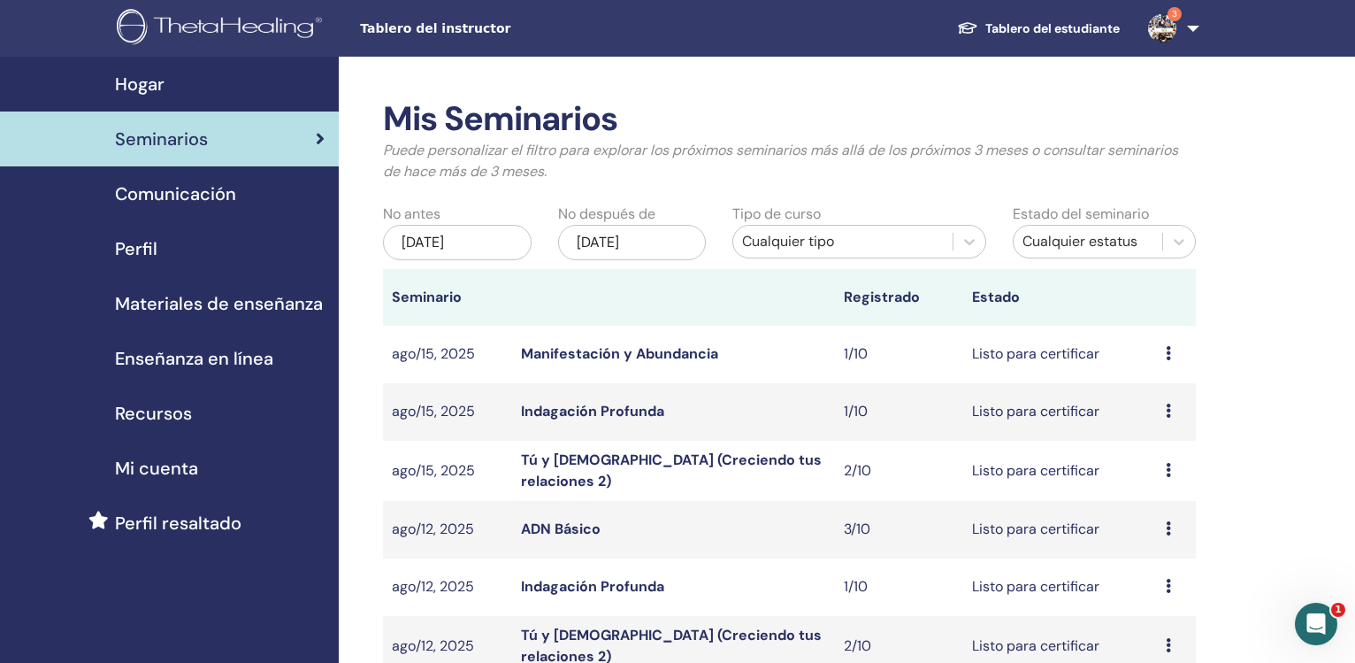
click at [611, 239] on div "nov/22, 2025" at bounding box center [632, 242] width 149 height 35
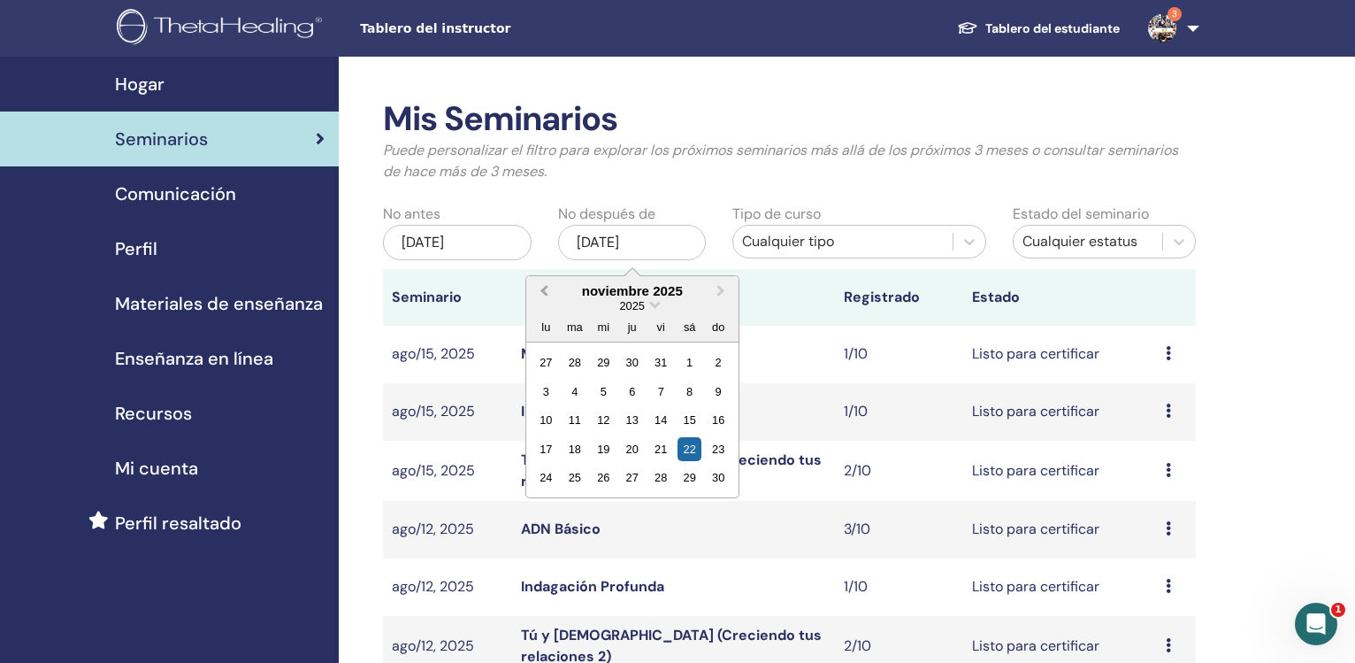
click at [544, 289] on span "Previous Month" at bounding box center [544, 290] width 0 height 19
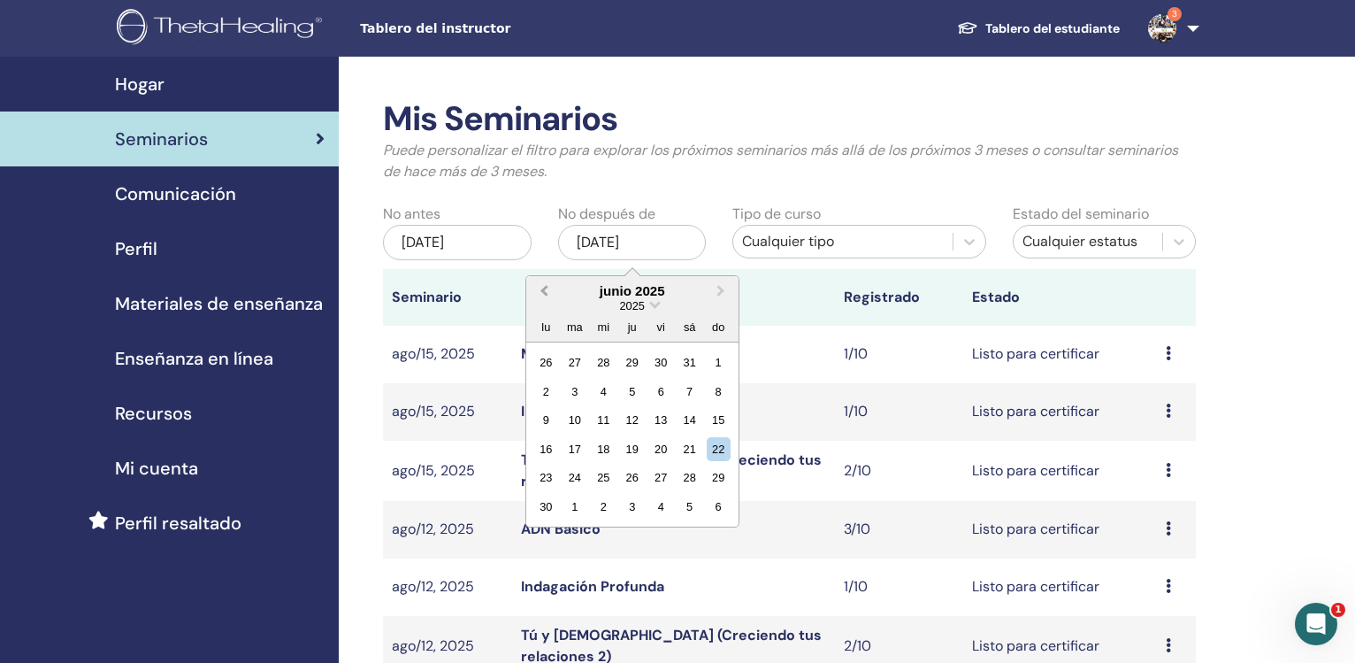
click at [544, 289] on span "Previous Month" at bounding box center [544, 290] width 0 height 19
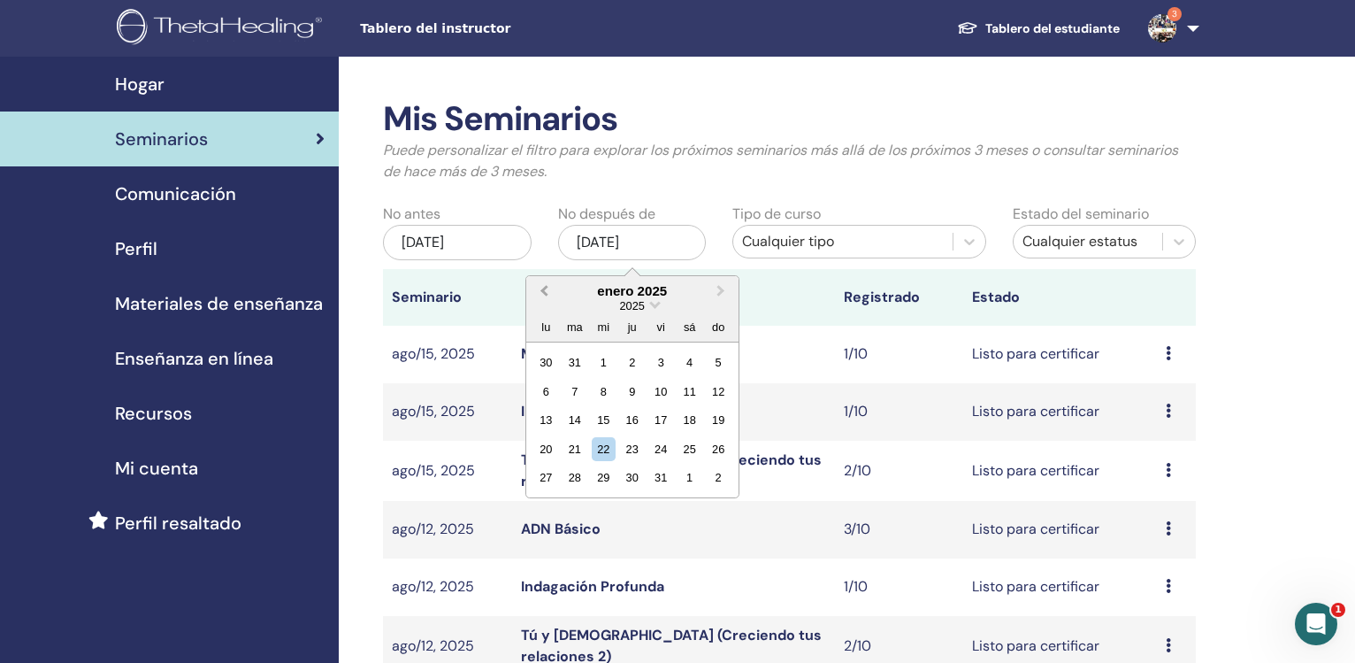
click at [544, 289] on span "Previous Month" at bounding box center [544, 290] width 0 height 19
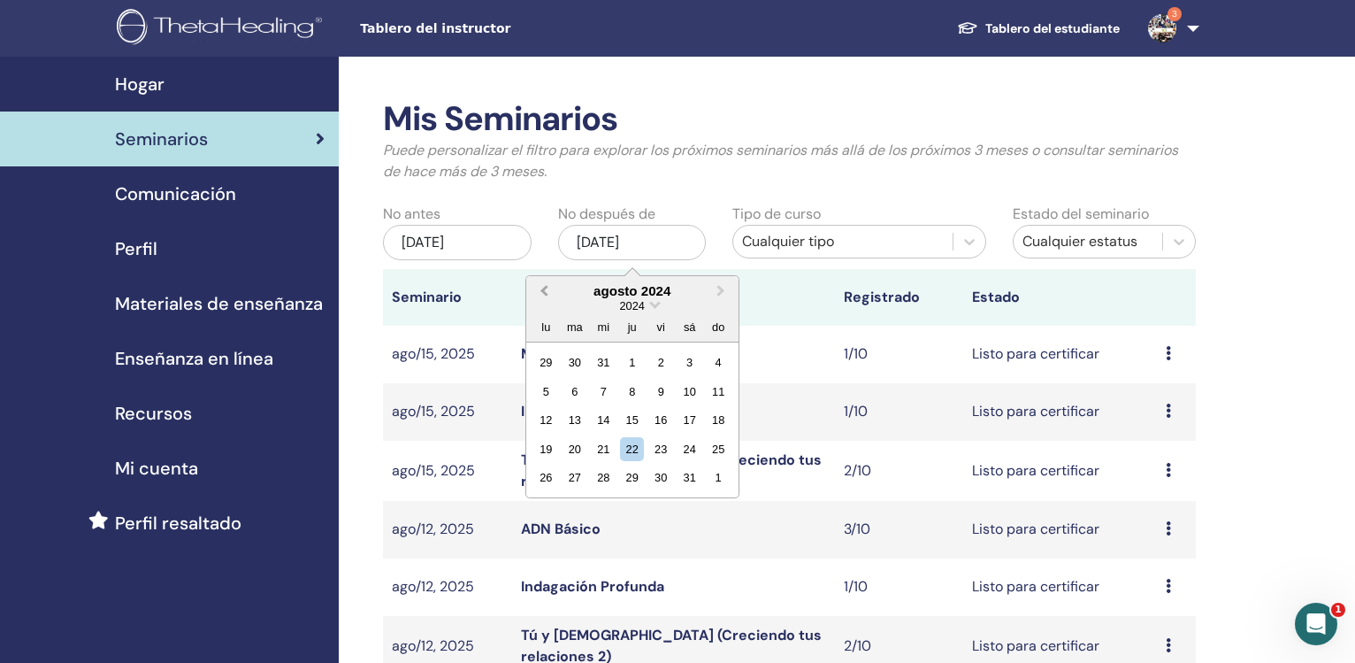
click at [544, 289] on span "Previous Month" at bounding box center [544, 290] width 0 height 19
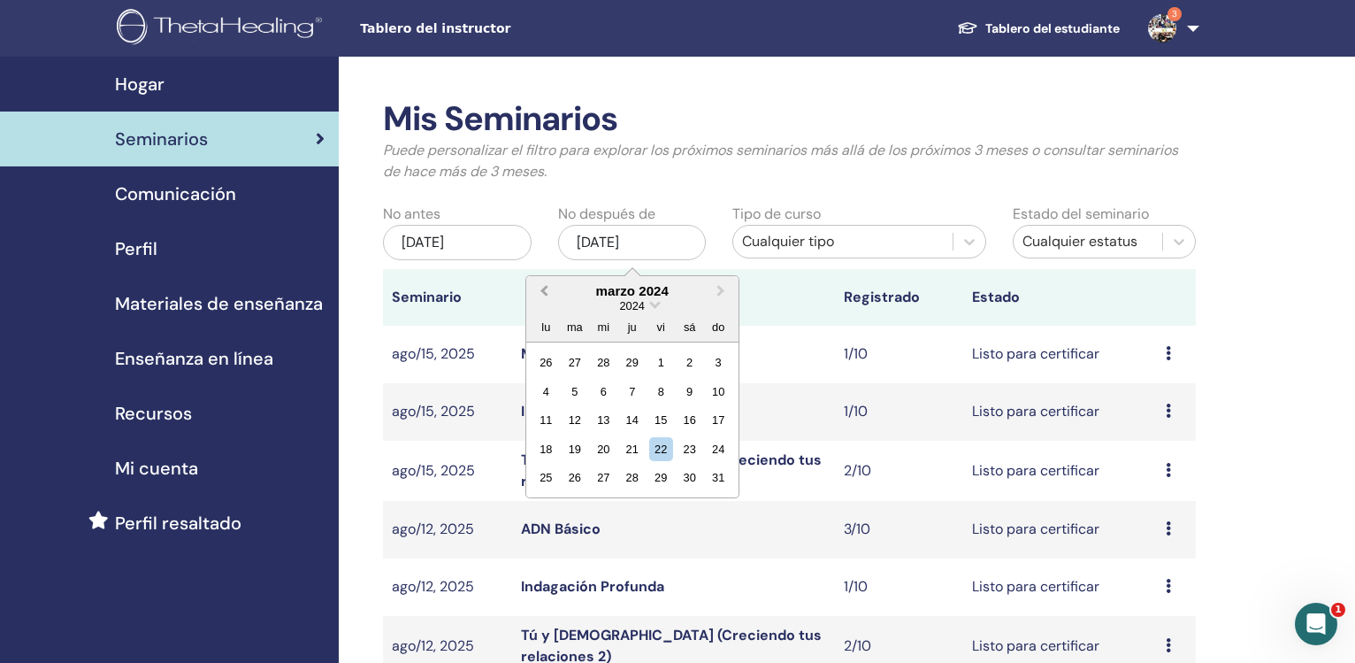
click at [544, 289] on span "Previous Month" at bounding box center [544, 290] width 0 height 19
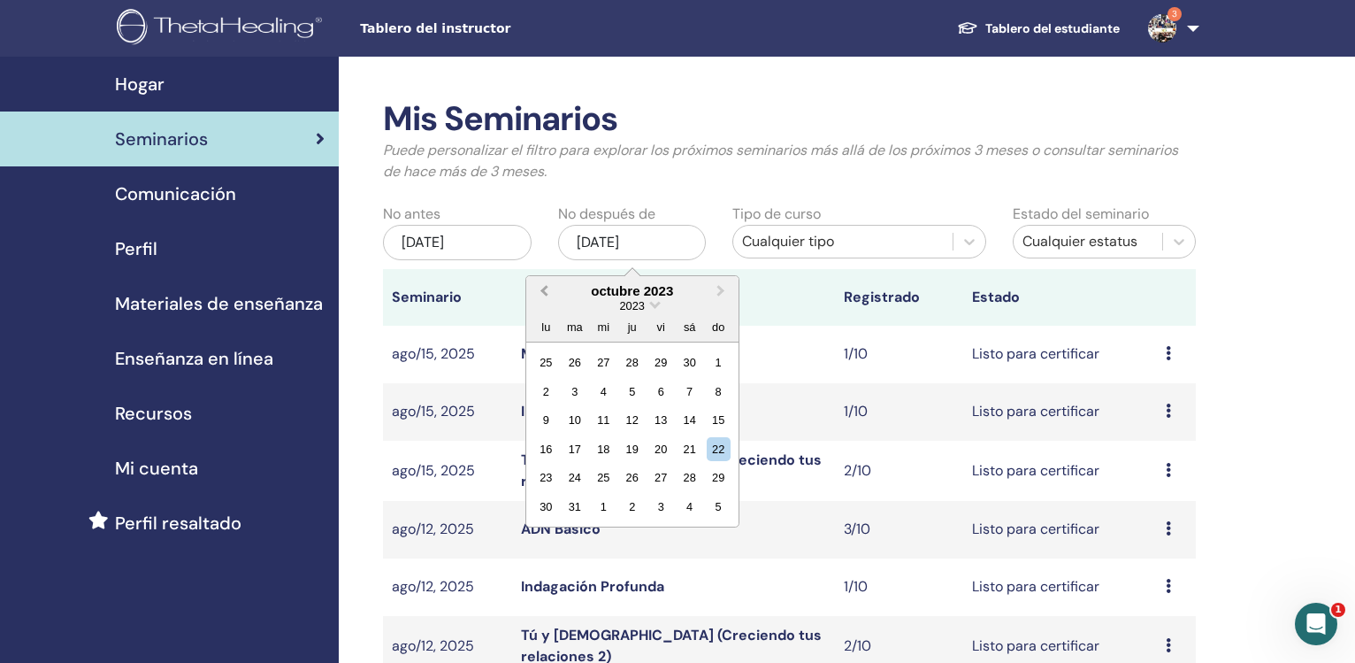
click at [544, 289] on span "Previous Month" at bounding box center [544, 290] width 0 height 19
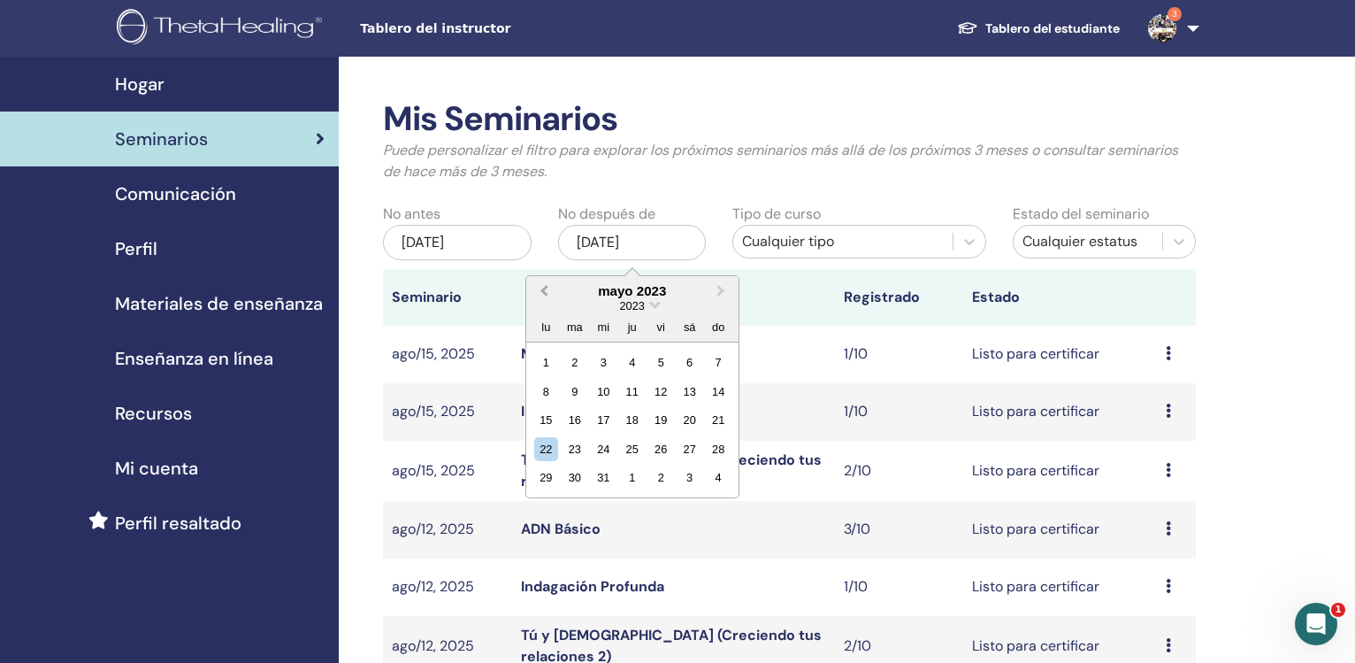
click at [544, 289] on span "Previous Month" at bounding box center [544, 290] width 0 height 19
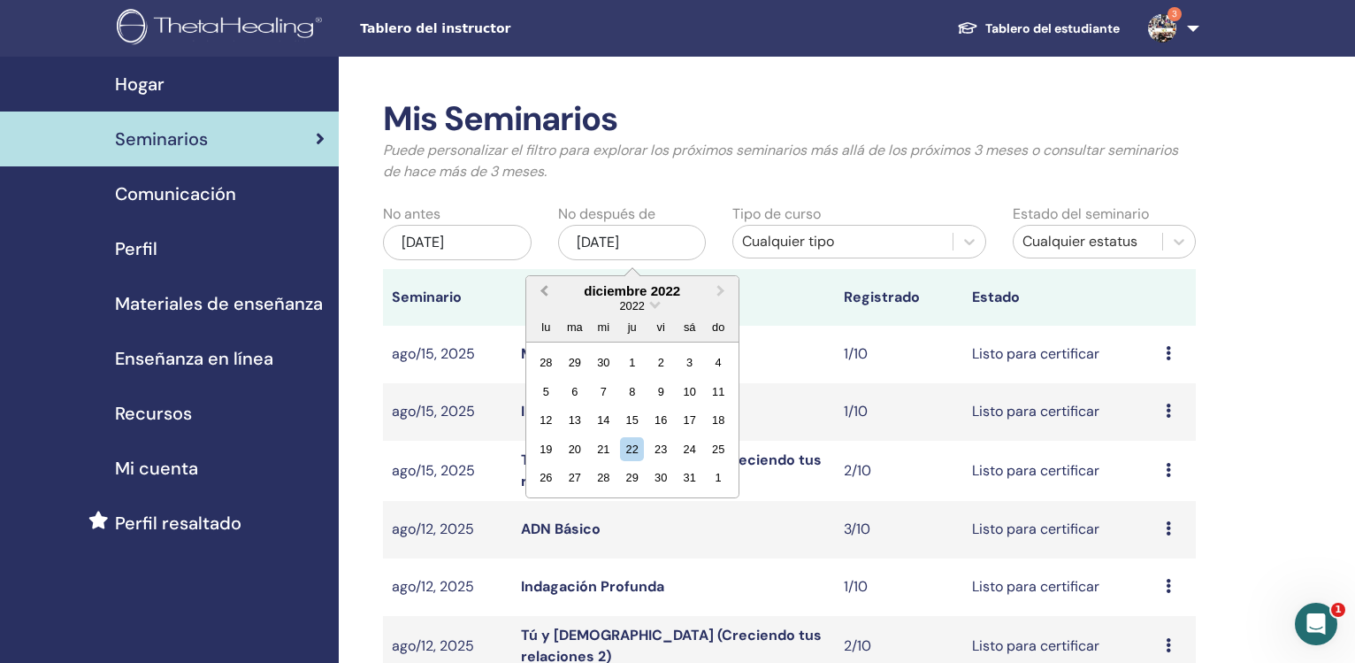
click at [544, 289] on span "Previous Month" at bounding box center [544, 290] width 0 height 19
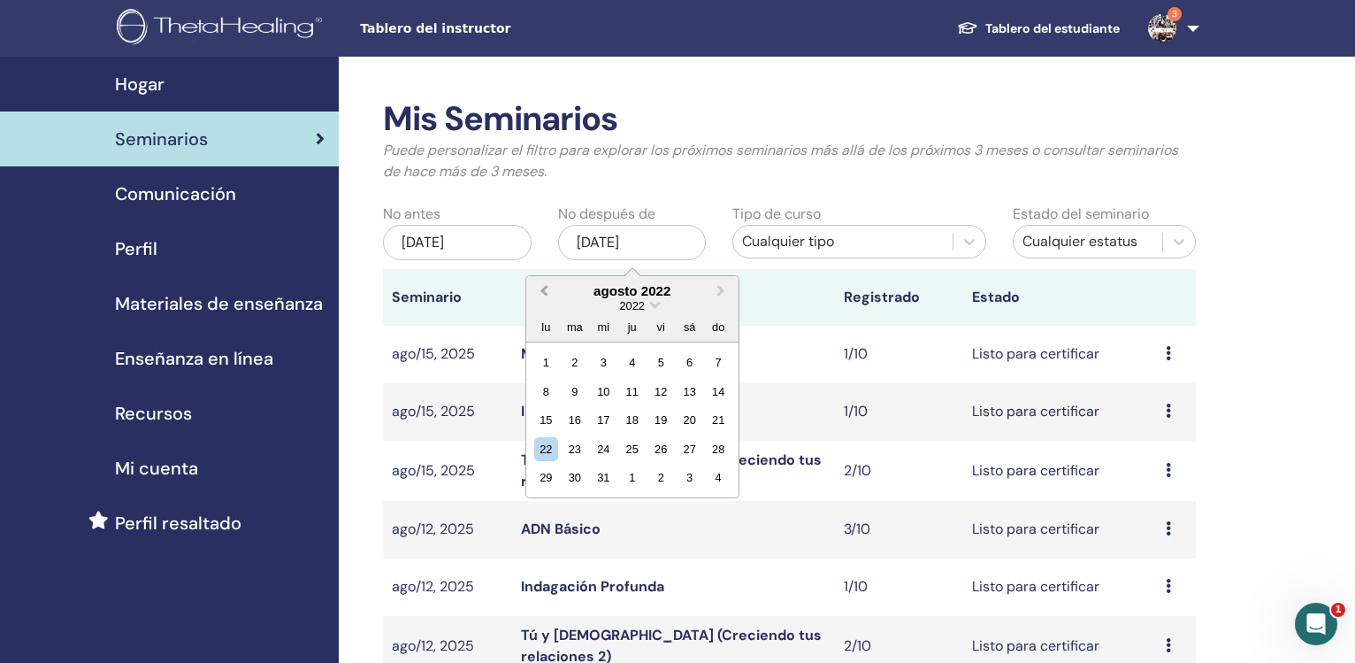
click at [544, 289] on span "Previous Month" at bounding box center [544, 290] width 0 height 19
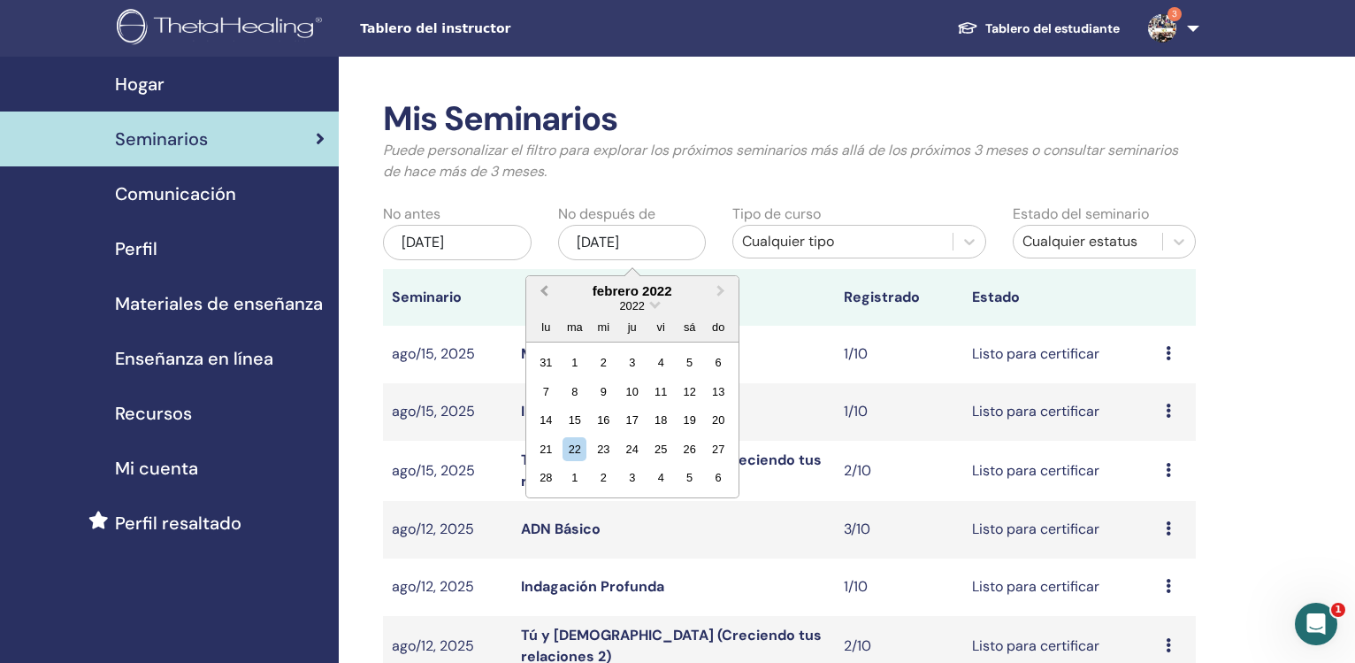
click at [544, 289] on span "Previous Month" at bounding box center [544, 290] width 0 height 19
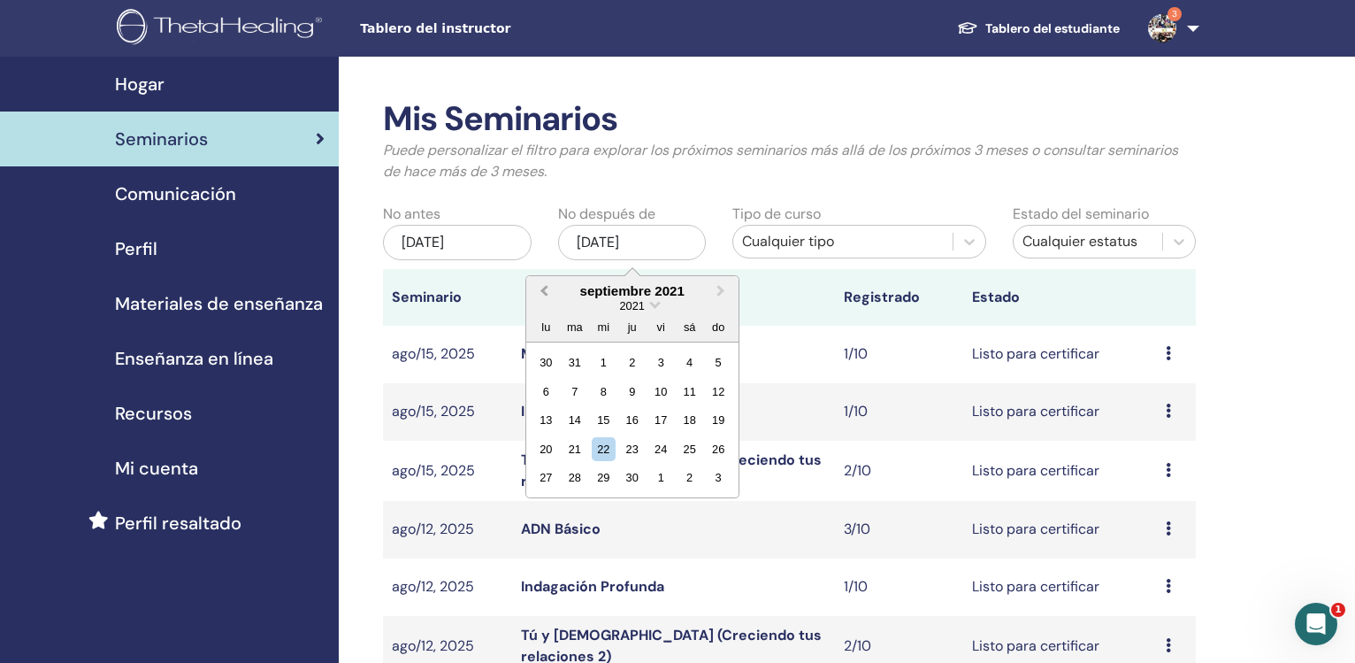
click at [544, 289] on span "Previous Month" at bounding box center [544, 290] width 0 height 19
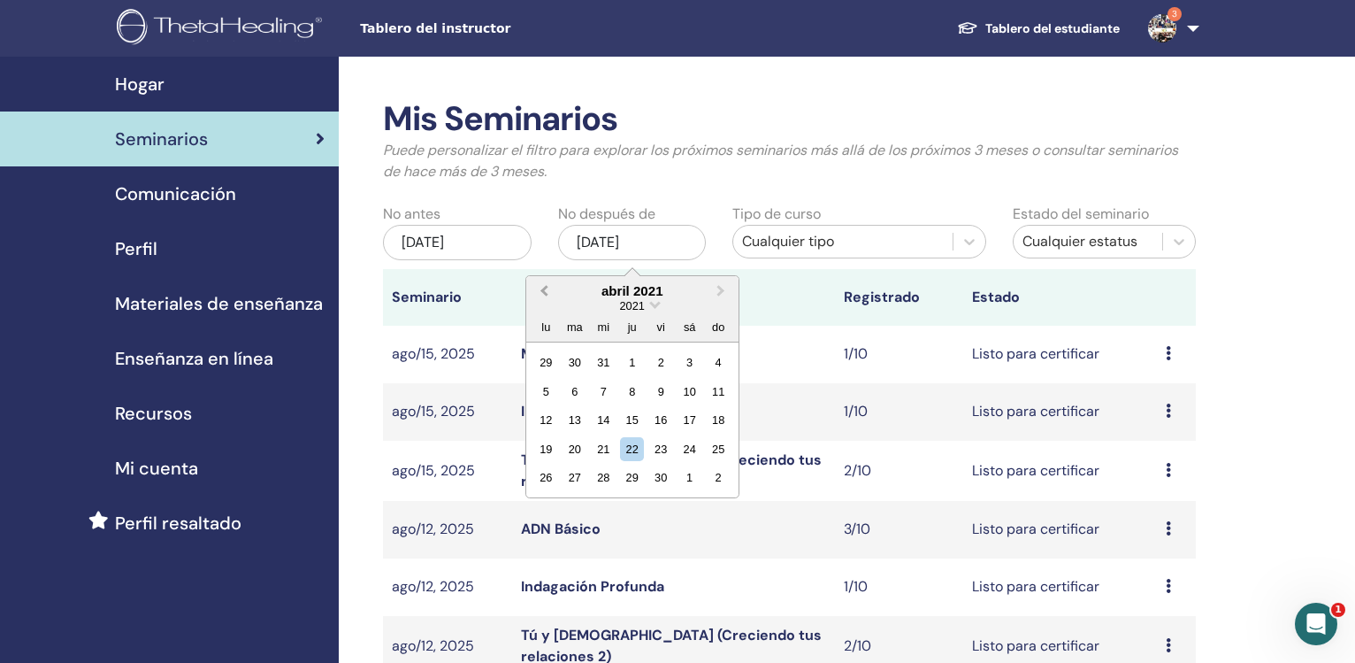
click at [544, 289] on span "Previous Month" at bounding box center [544, 290] width 0 height 19
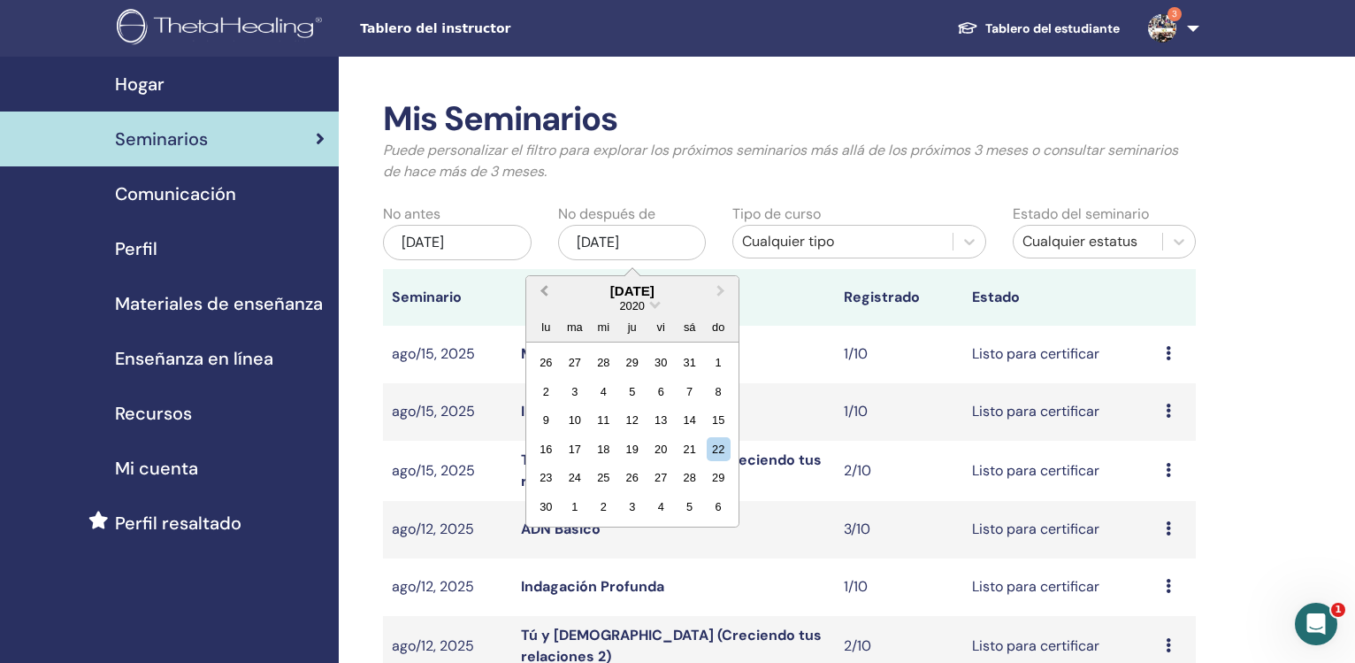
click at [544, 289] on span "Previous Month" at bounding box center [544, 290] width 0 height 19
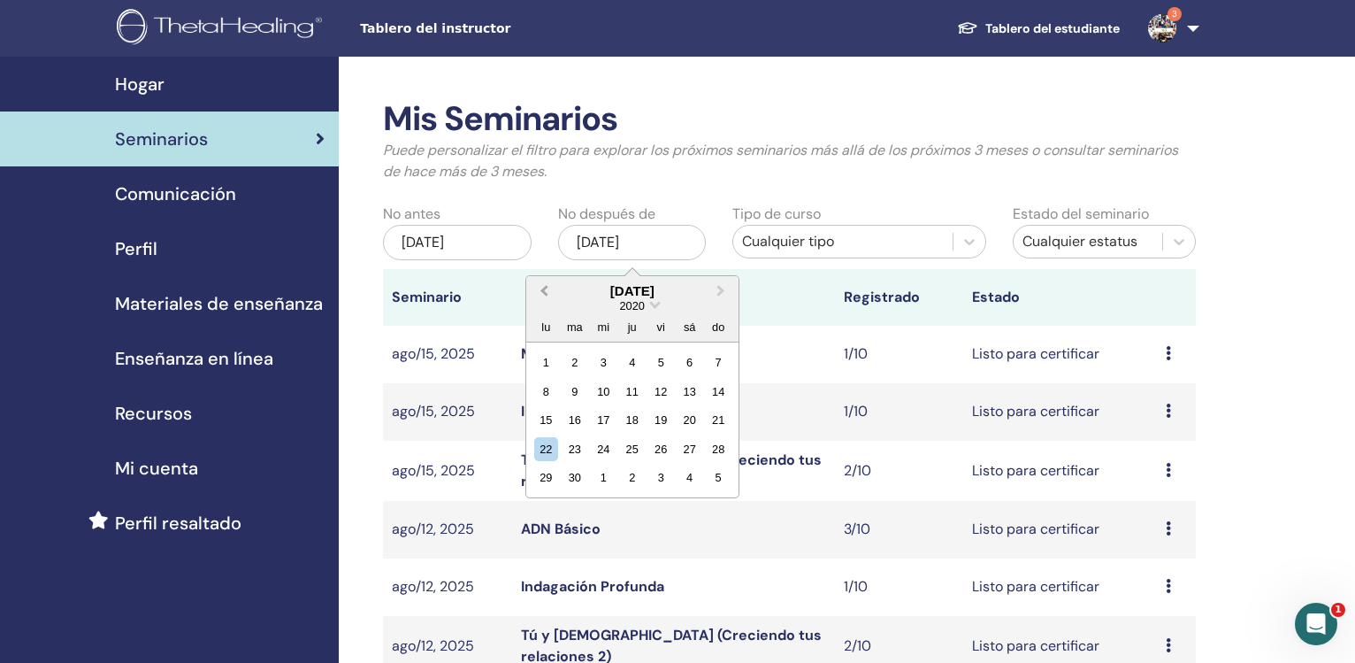
click at [544, 289] on span "Previous Month" at bounding box center [544, 290] width 0 height 19
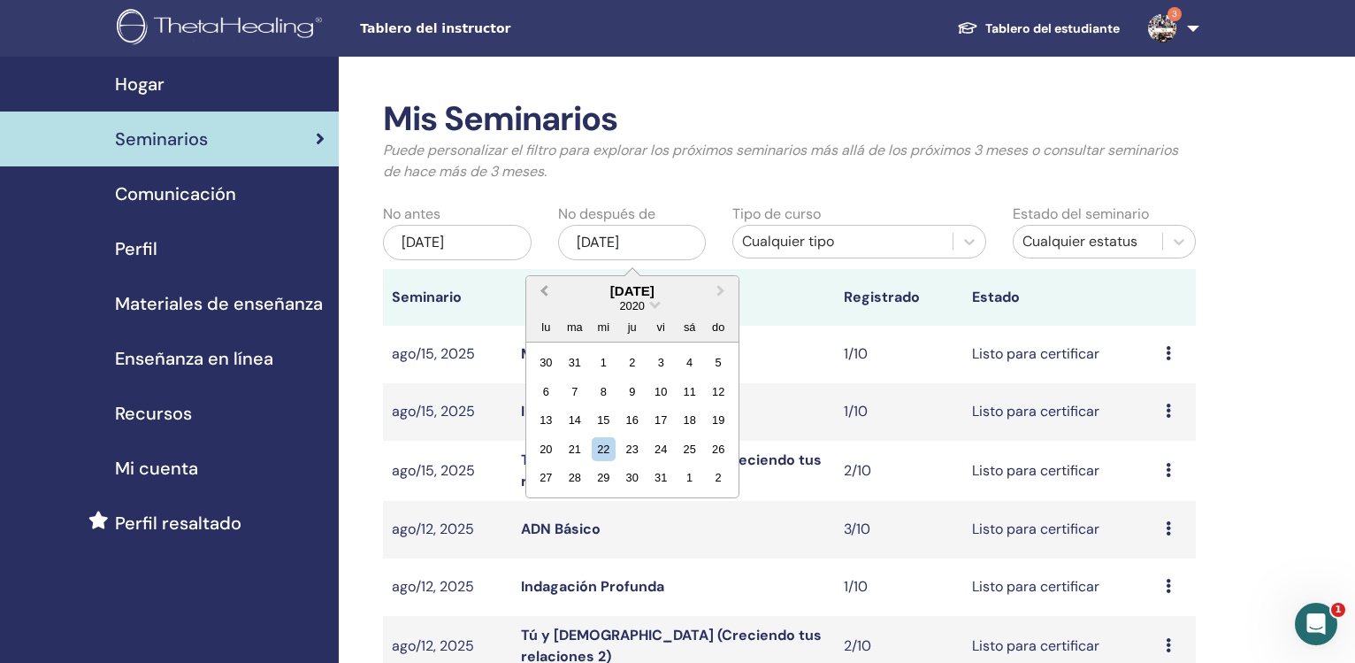
click at [544, 289] on span "Previous Month" at bounding box center [544, 290] width 0 height 19
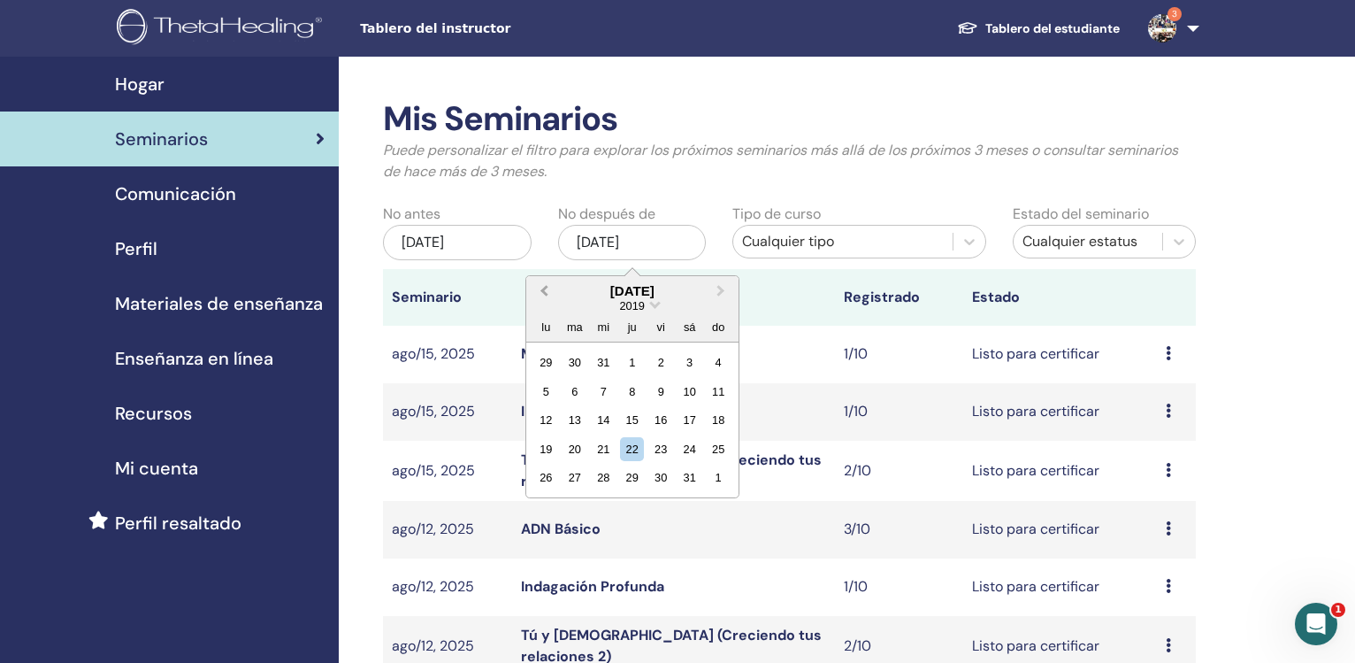
click at [544, 289] on span "Previous Month" at bounding box center [544, 290] width 0 height 19
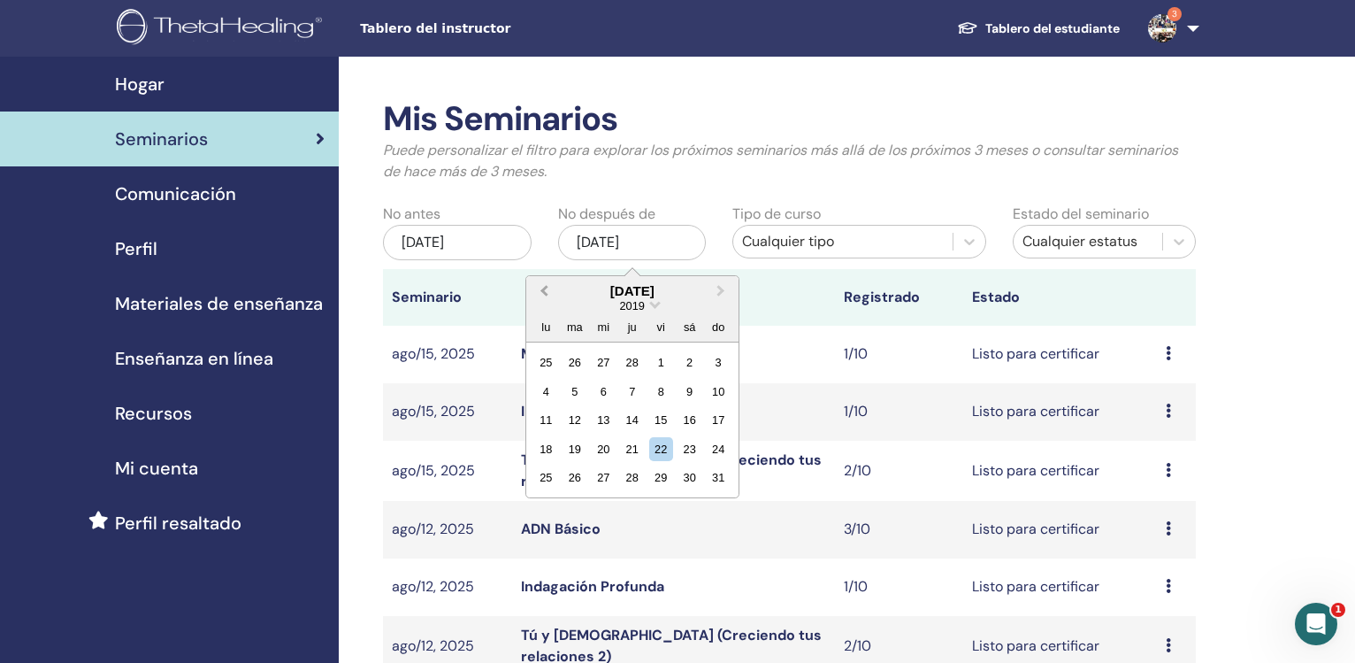
click at [544, 289] on span "Previous Month" at bounding box center [544, 290] width 0 height 19
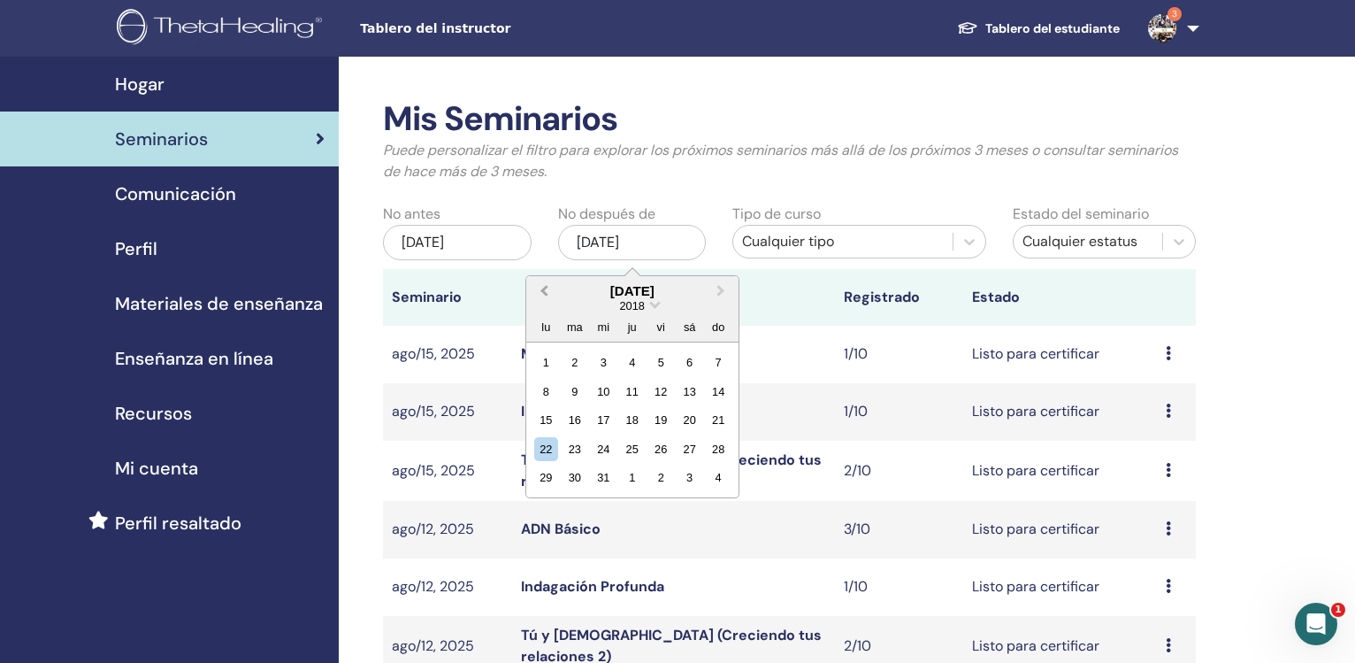
click at [544, 289] on span "Previous Month" at bounding box center [544, 290] width 0 height 19
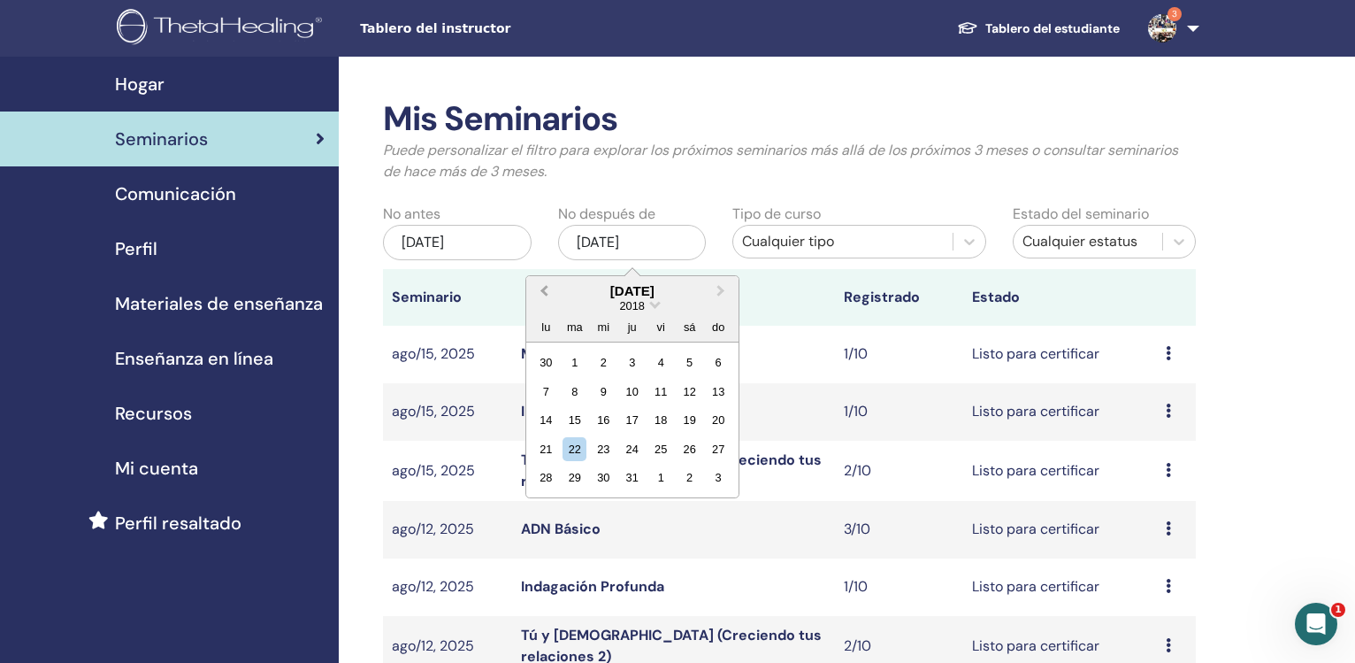
click at [544, 289] on span "Previous Month" at bounding box center [544, 290] width 0 height 19
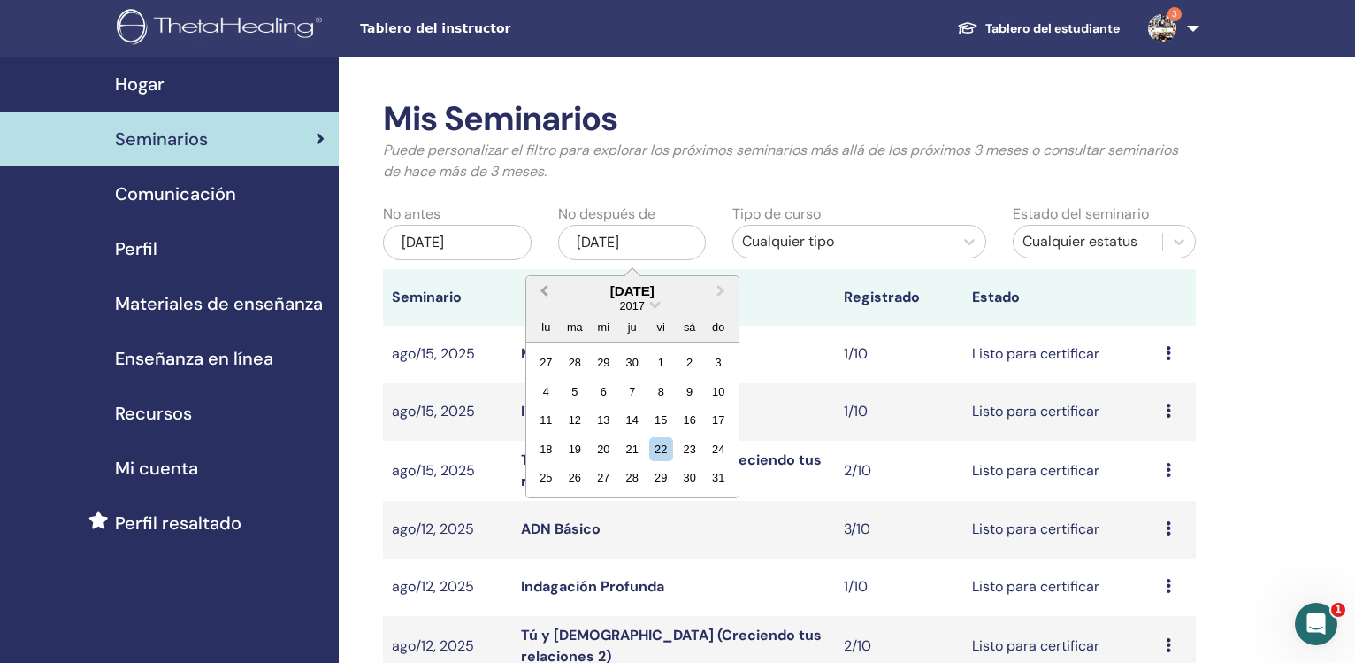
click at [544, 289] on span "Previous Month" at bounding box center [544, 290] width 0 height 19
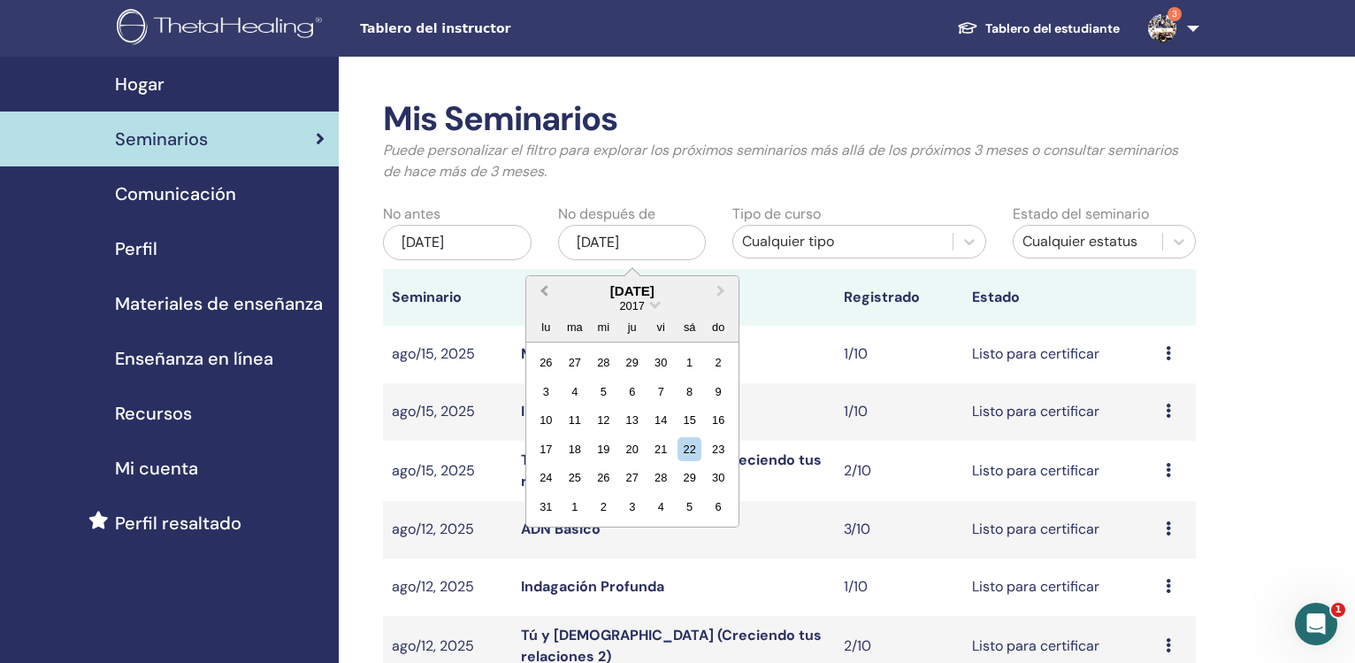
click at [544, 289] on span "Previous Month" at bounding box center [544, 290] width 0 height 19
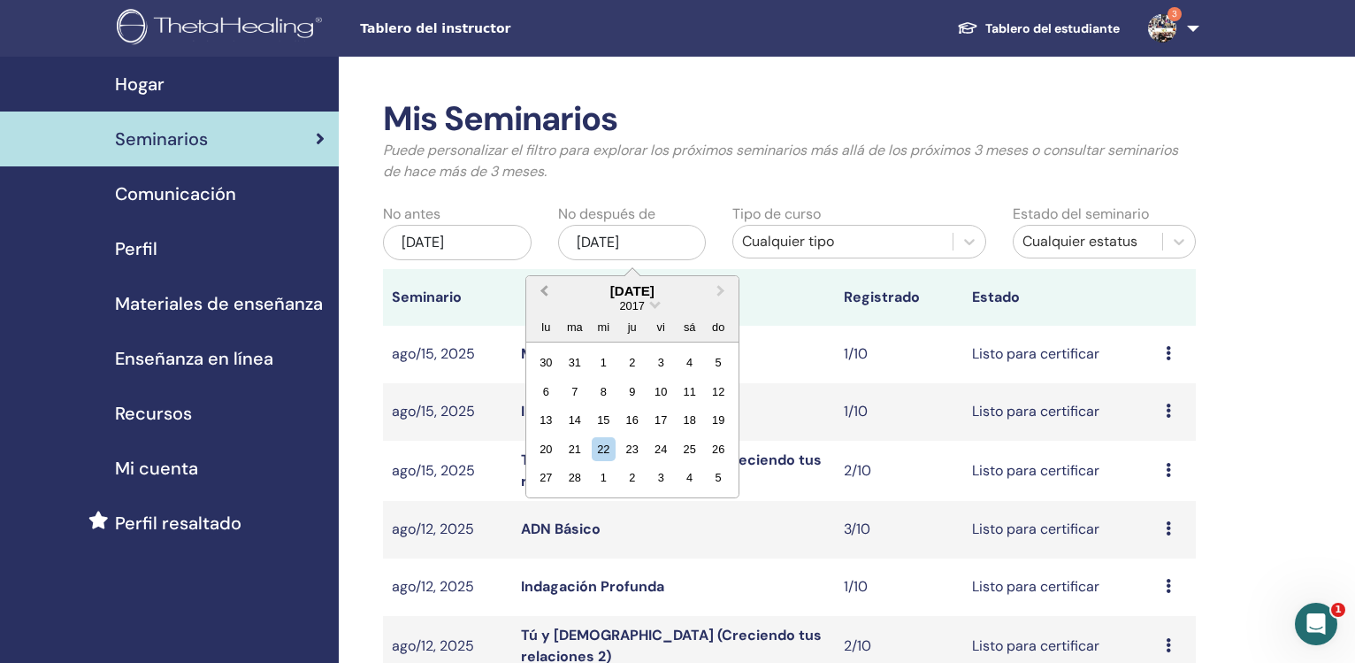
click at [544, 289] on span "Previous Month" at bounding box center [544, 290] width 0 height 19
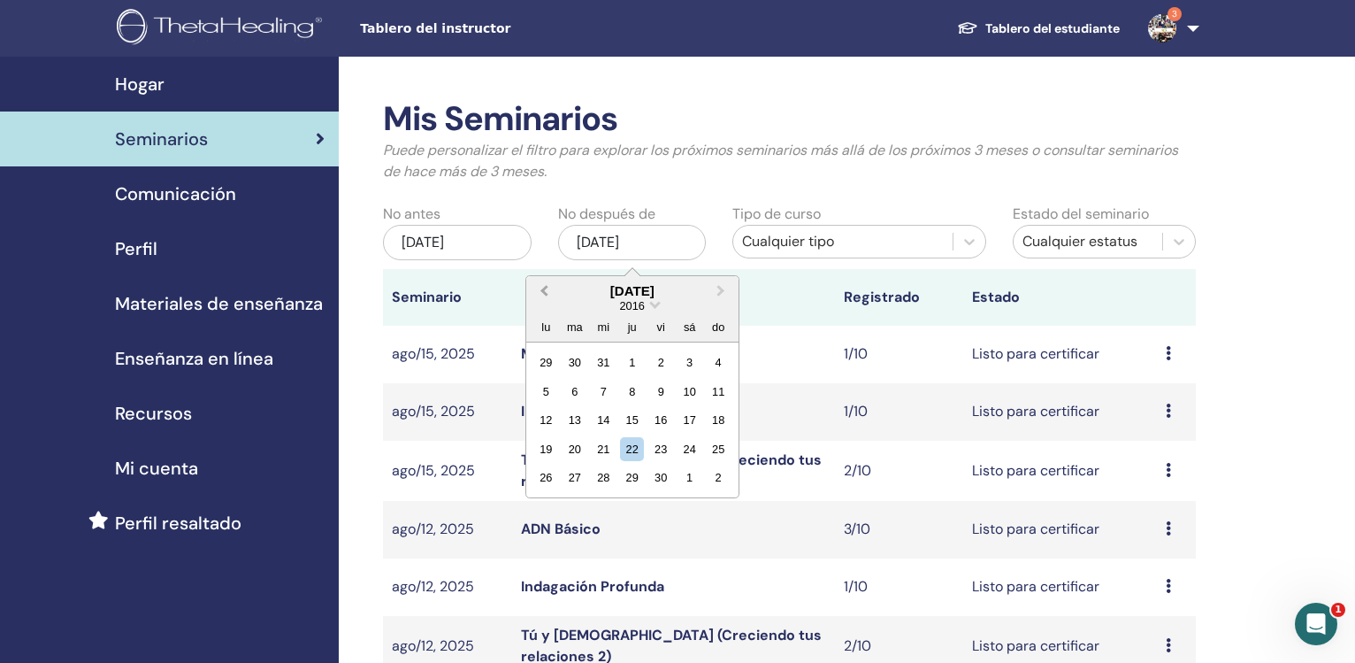
click at [544, 289] on span "Previous Month" at bounding box center [544, 290] width 0 height 19
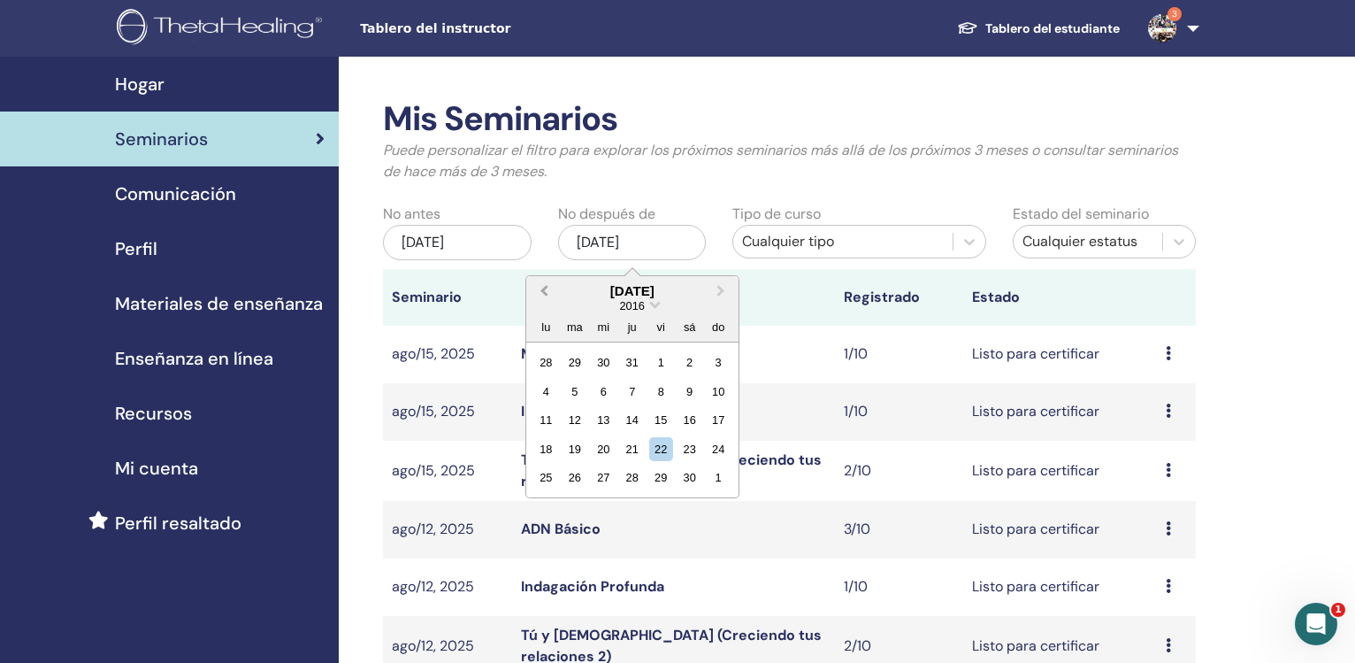
click at [544, 289] on span "Previous Month" at bounding box center [544, 290] width 0 height 19
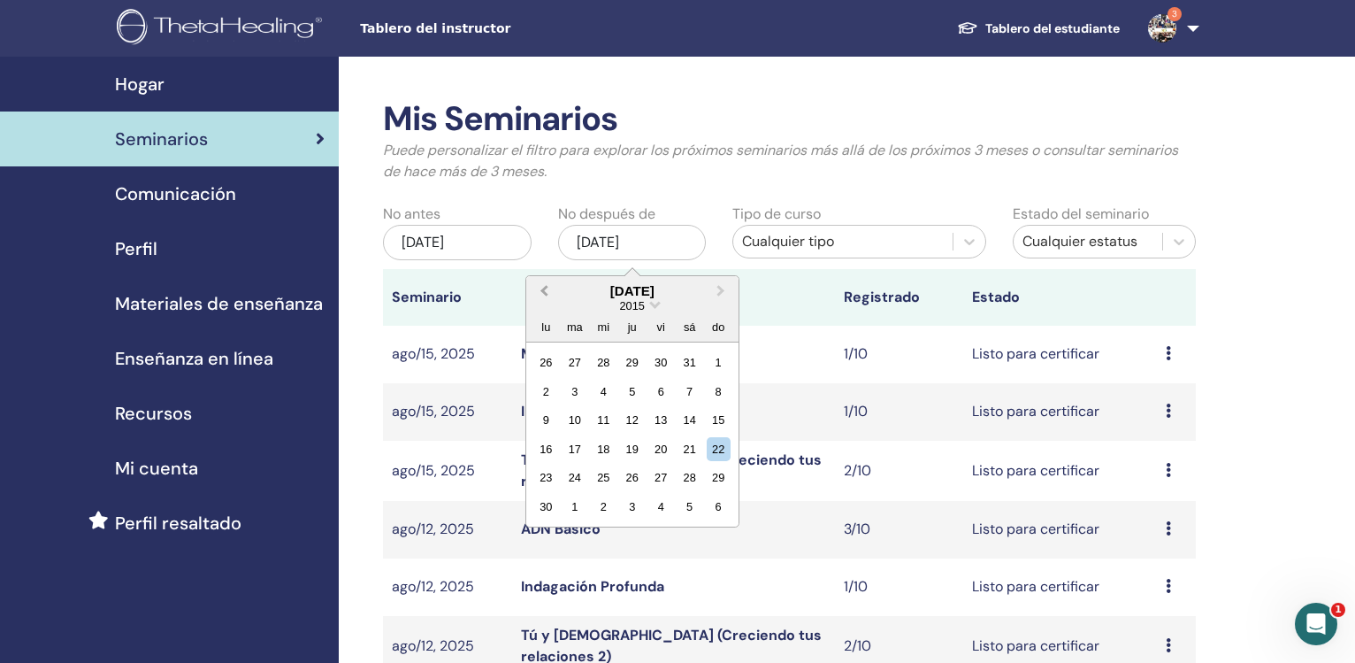
click at [544, 289] on span "Previous Month" at bounding box center [544, 290] width 0 height 19
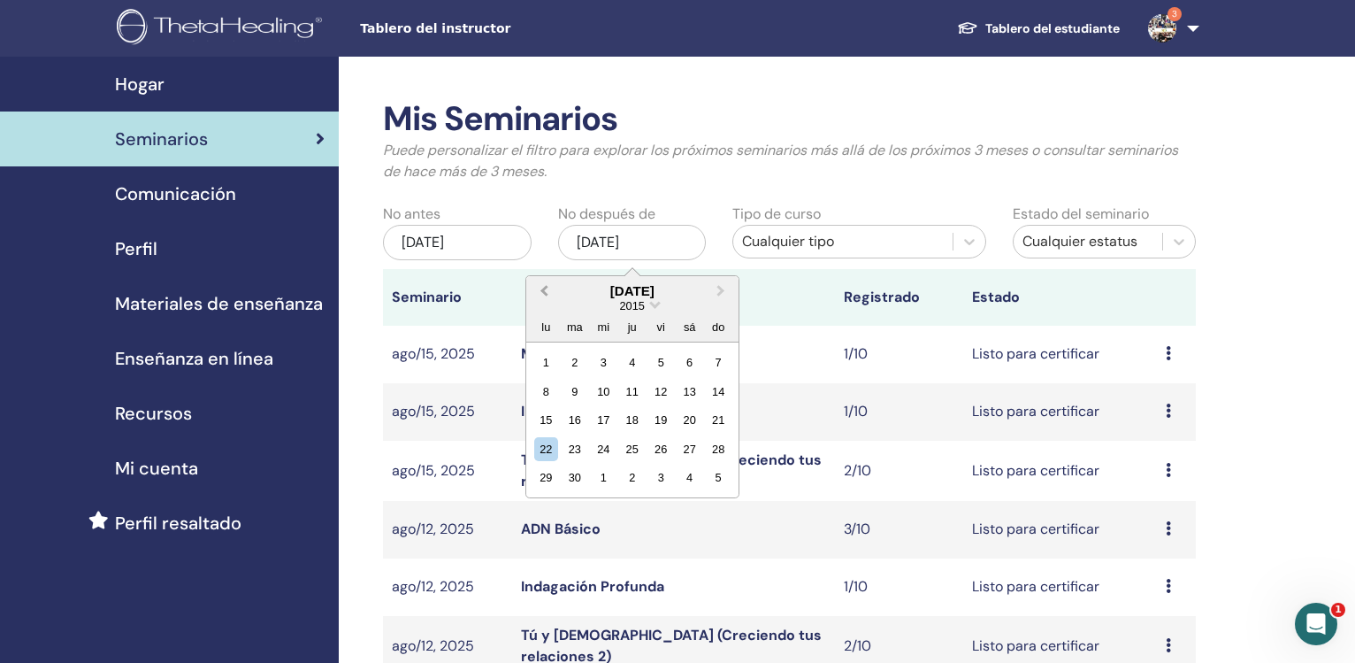
click at [544, 289] on span "Previous Month" at bounding box center [544, 290] width 0 height 19
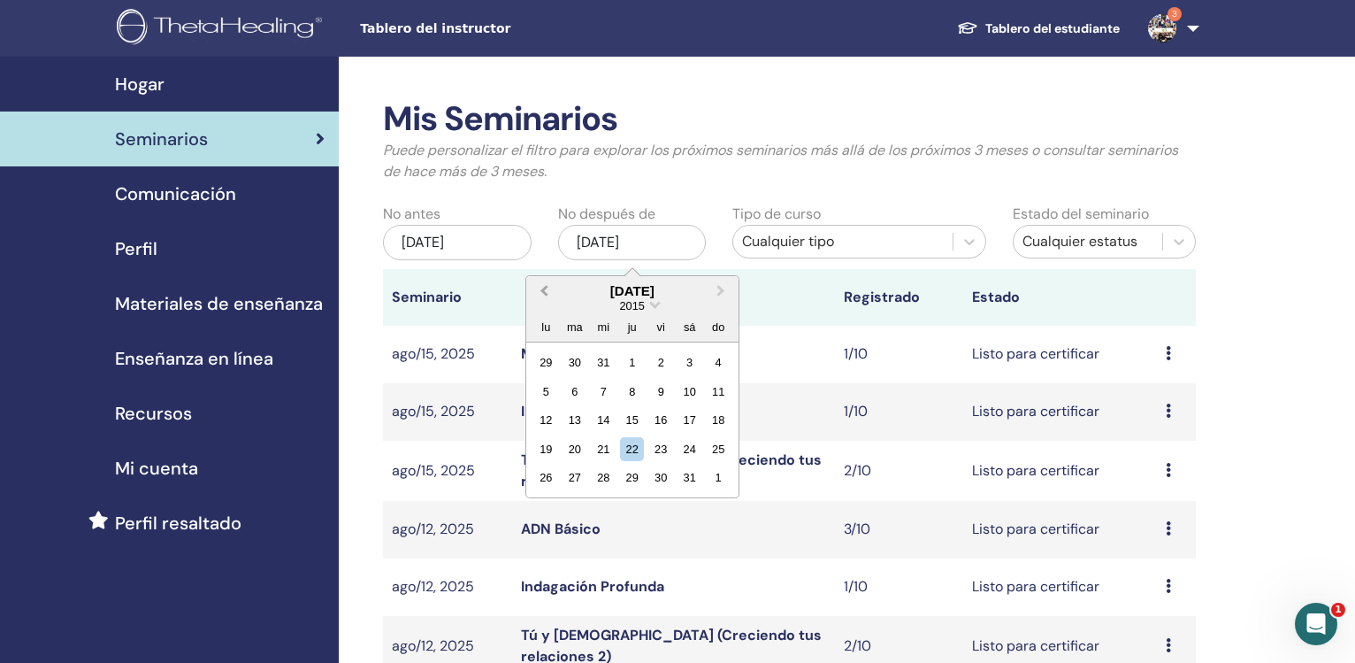
click at [544, 289] on span "Previous Month" at bounding box center [544, 290] width 0 height 19
click at [721, 291] on span "Next Month" at bounding box center [721, 290] width 0 height 19
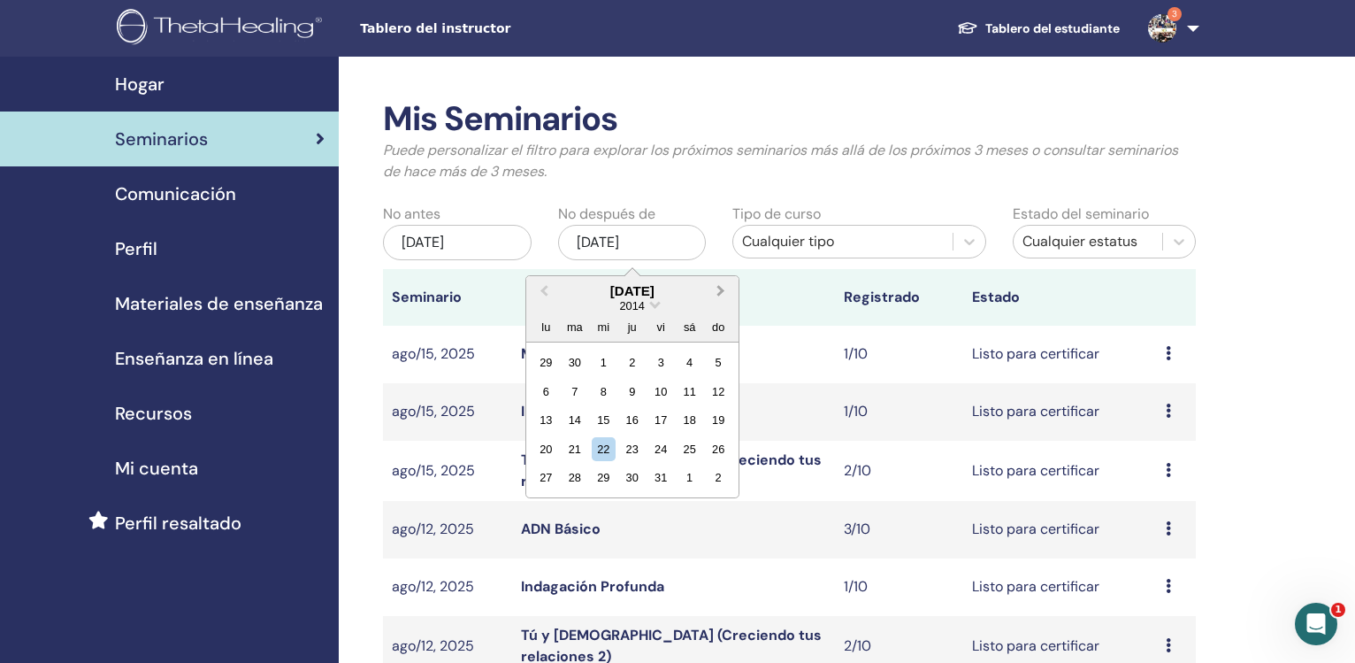
click at [721, 291] on span "Next Month" at bounding box center [721, 290] width 0 height 19
click at [605, 478] on div "31" at bounding box center [604, 477] width 24 height 24
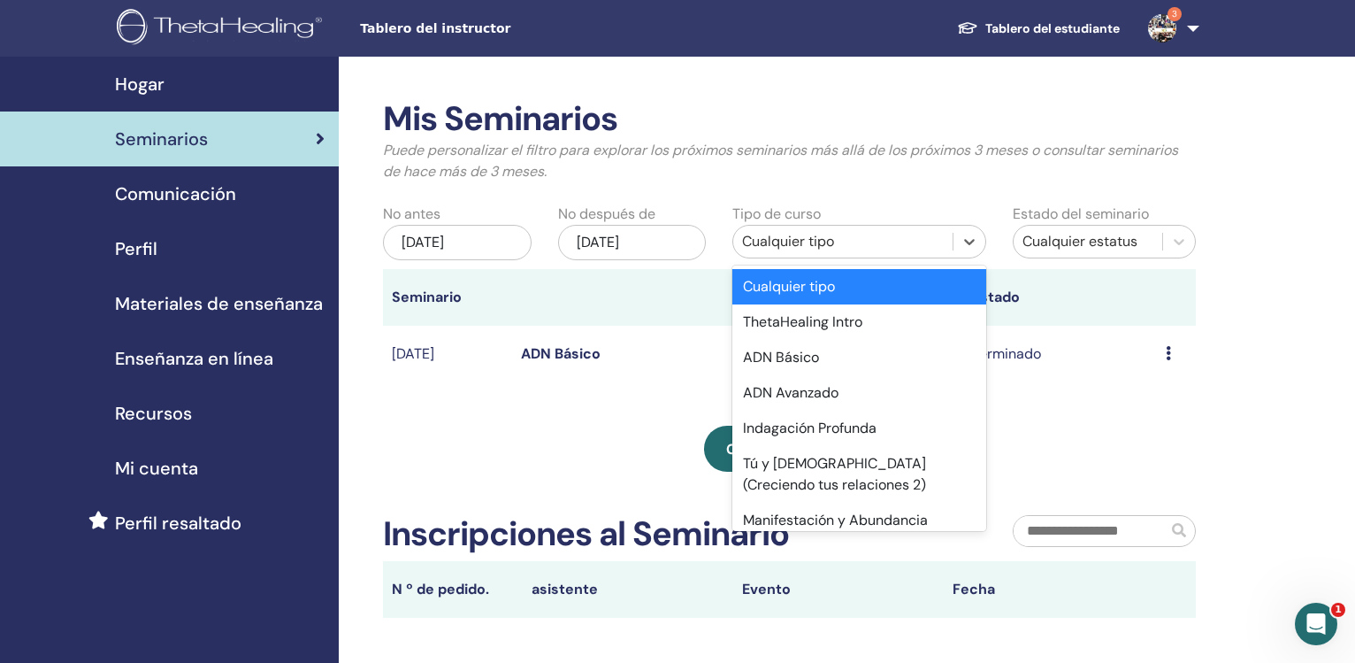
click at [763, 240] on div "Cualquier tipo" at bounding box center [842, 241] width 201 height 21
click at [778, 351] on div "ADN Básico" at bounding box center [858, 357] width 253 height 35
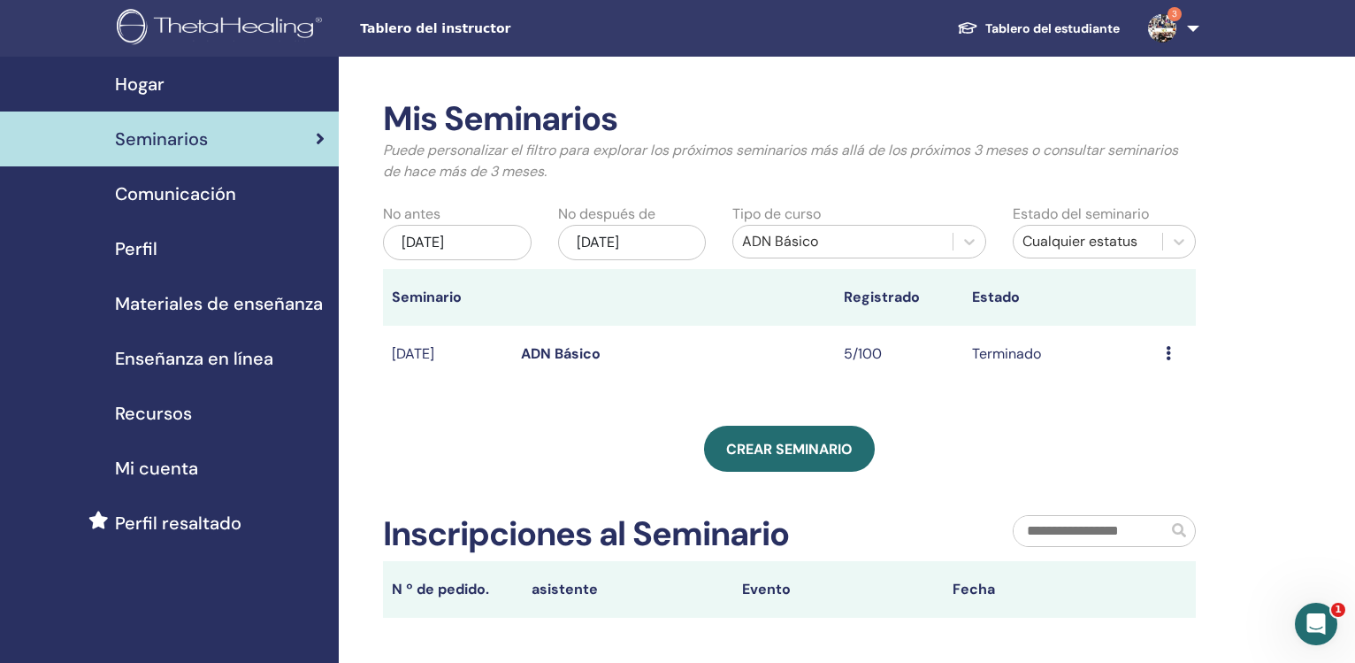
click at [558, 356] on link "ADN Básico" at bounding box center [561, 353] width 80 height 19
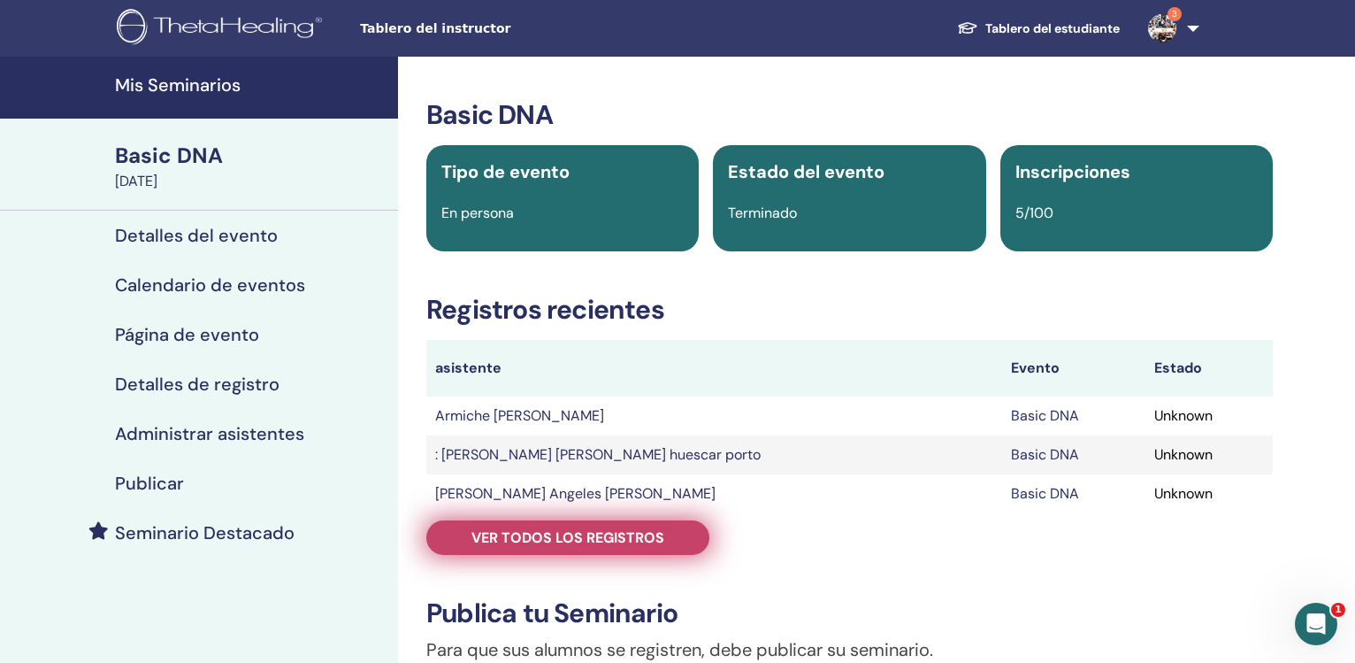
click at [613, 530] on span "Ver todos los registros" at bounding box center [567, 537] width 193 height 19
